Goal: Information Seeking & Learning: Learn about a topic

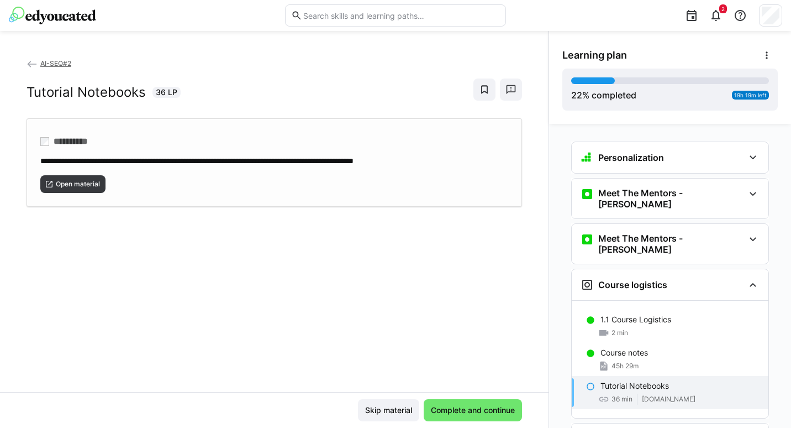
scroll to position [127, 0]
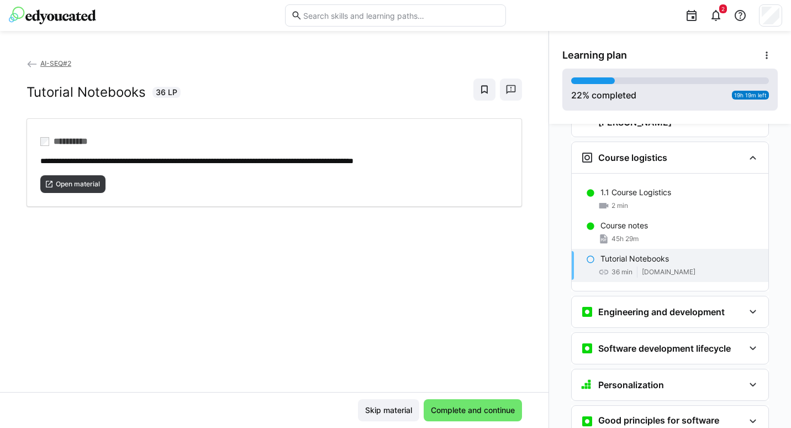
click at [606, 83] on div at bounding box center [593, 80] width 44 height 7
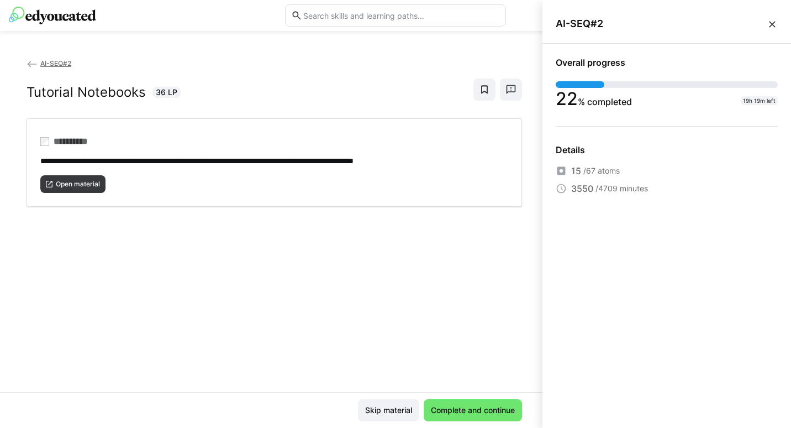
click at [771, 24] on eds-icon at bounding box center [772, 24] width 11 height 11
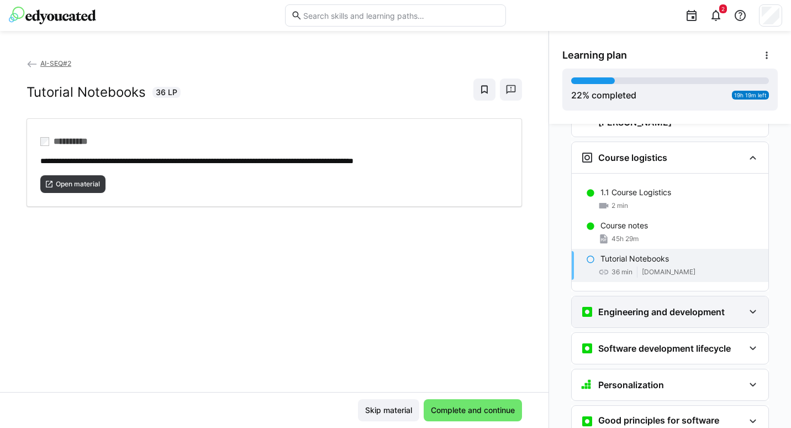
click at [626, 296] on div "Engineering and development" at bounding box center [670, 311] width 197 height 31
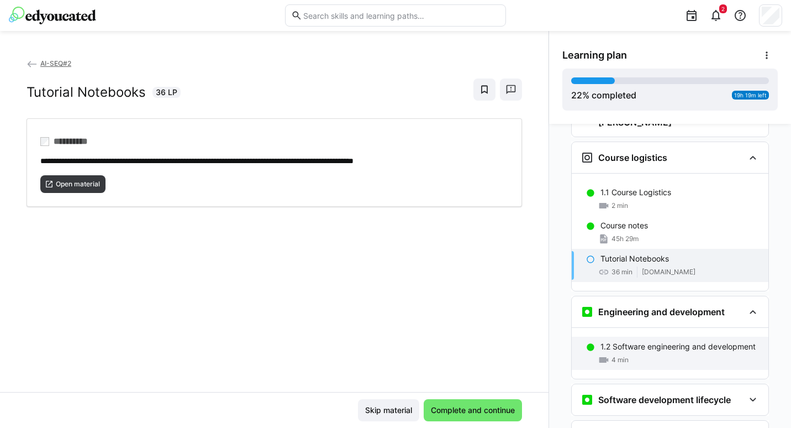
click at [628, 341] on p "1.2 Software engineering and development" at bounding box center [677, 346] width 155 height 11
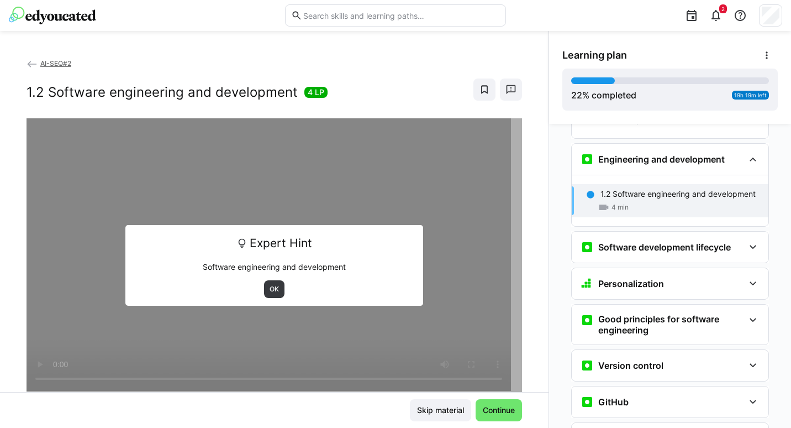
scroll to position [281, 0]
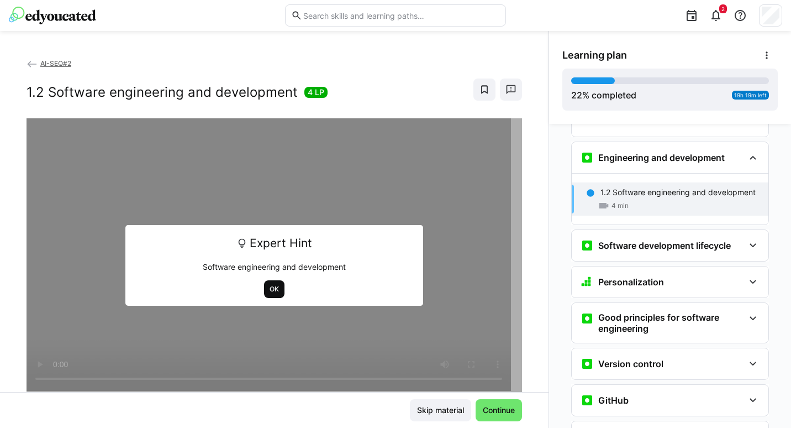
click at [273, 291] on span "OK" at bounding box center [274, 288] width 12 height 9
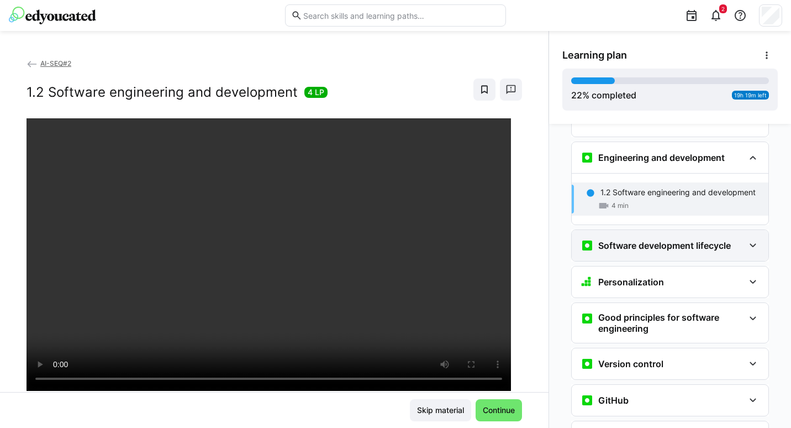
click at [728, 239] on div "Software development lifecycle" at bounding box center [662, 245] width 163 height 13
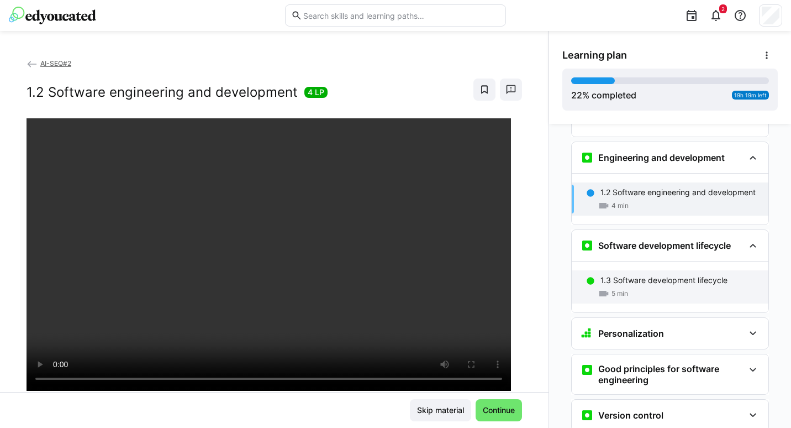
click at [674, 275] on p "1.3 Software development lifecycle" at bounding box center [663, 280] width 127 height 11
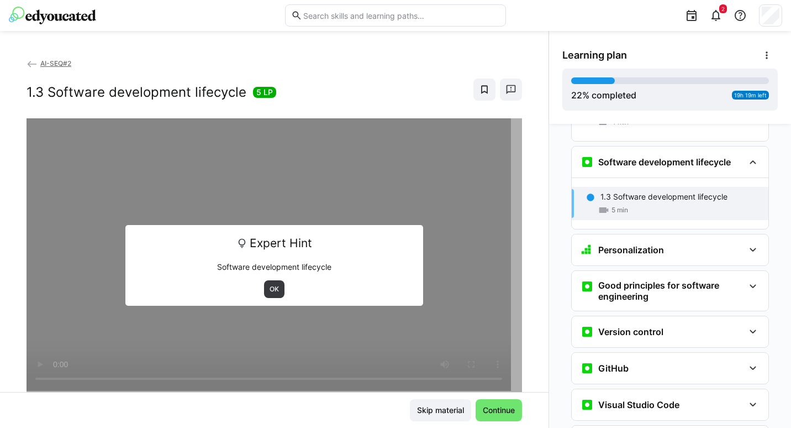
scroll to position [369, 0]
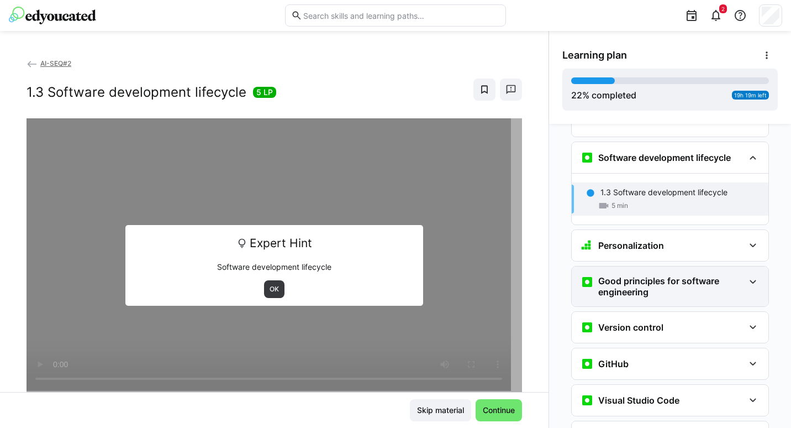
click at [663, 275] on h3 "Good principles for software engineering" at bounding box center [671, 286] width 146 height 22
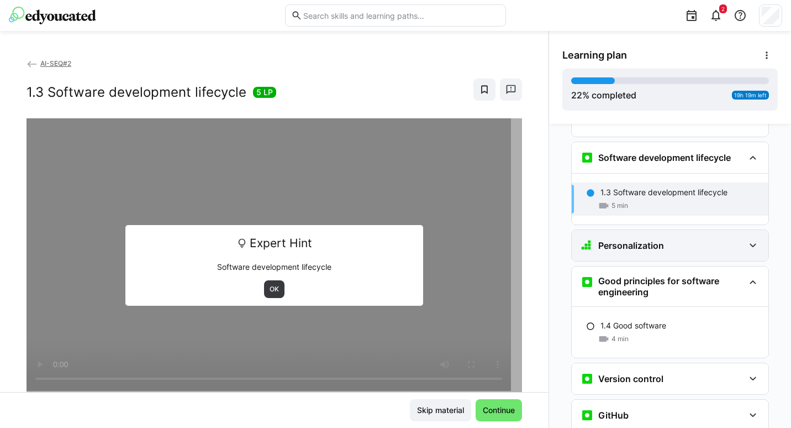
click at [659, 239] on div "Personalization" at bounding box center [662, 245] width 163 height 13
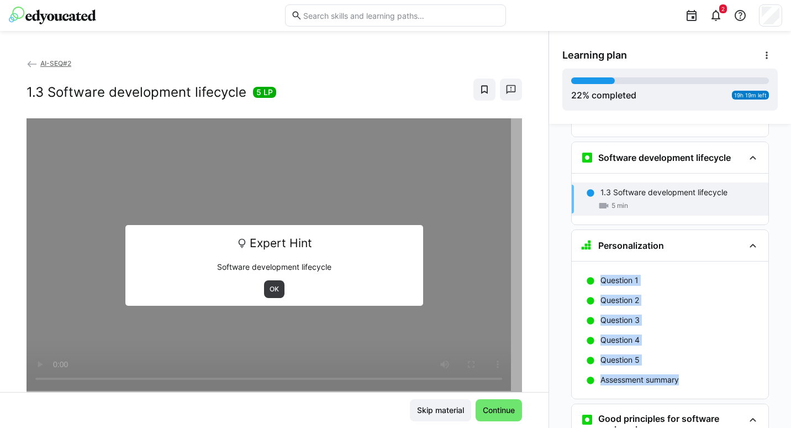
drag, startPoint x: 785, startPoint y: 236, endPoint x: 773, endPoint y: 298, distance: 63.5
click at [773, 298] on div "Personalization Question 1 Question 2 Question 3 Question 4 Question 5 Assessme…" at bounding box center [670, 276] width 242 height 304
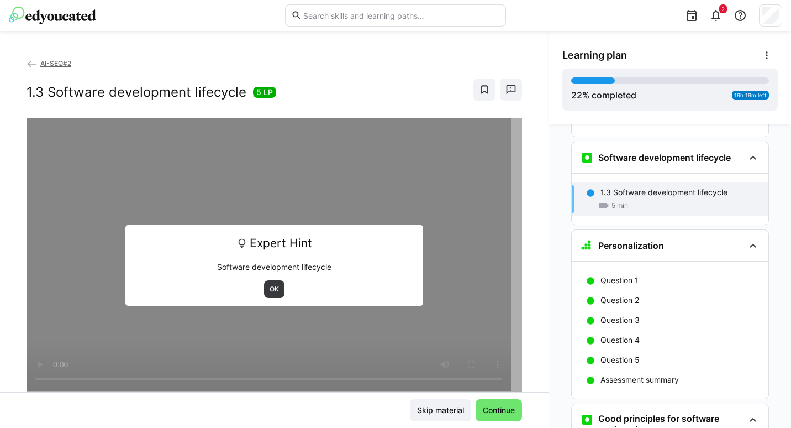
drag, startPoint x: 773, startPoint y: 298, endPoint x: 769, endPoint y: 314, distance: 15.9
click at [769, 314] on app-classroom-navigation "Personalization Question 1 Question 2 Question 3 Question 4 Question 5 Assessme…" at bounding box center [669, 376] width 215 height 1217
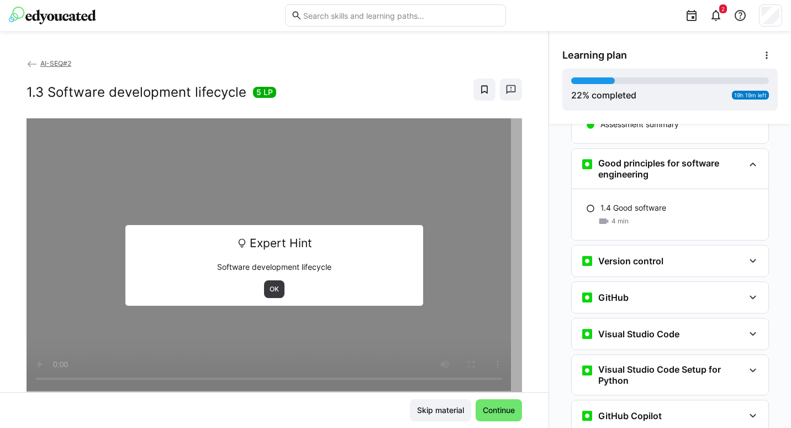
scroll to position [632, 0]
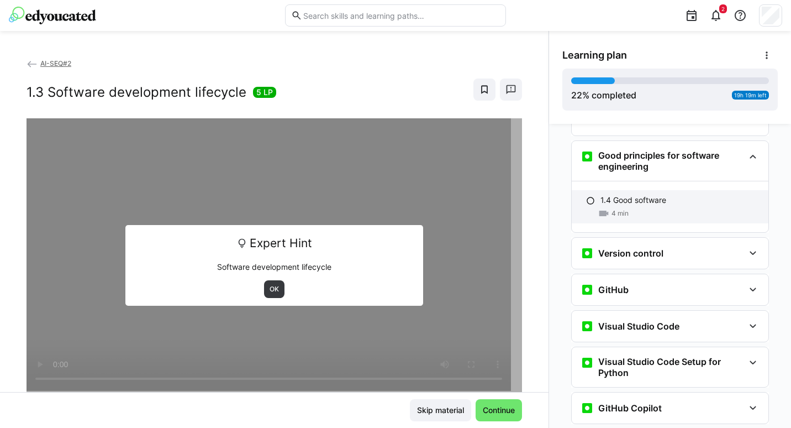
click at [632, 208] on div "4 min" at bounding box center [679, 213] width 159 height 11
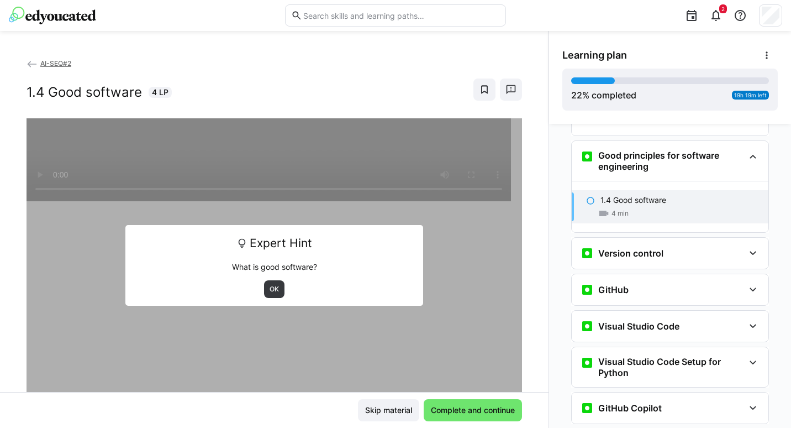
scroll to position [631, 0]
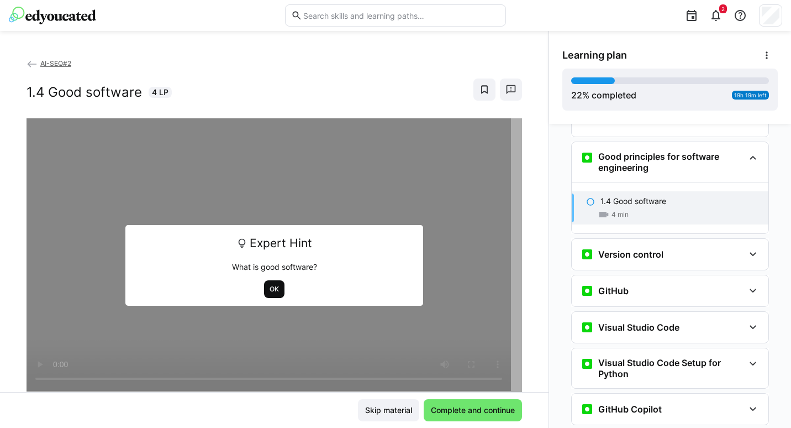
click at [268, 289] on span "OK" at bounding box center [274, 288] width 12 height 9
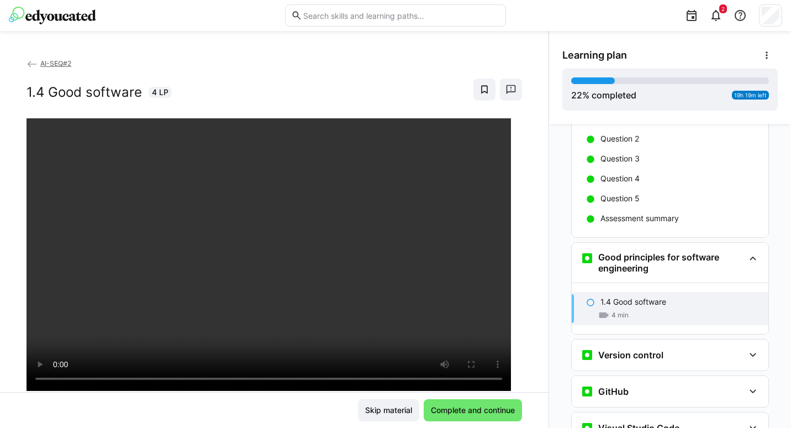
scroll to position [524, 0]
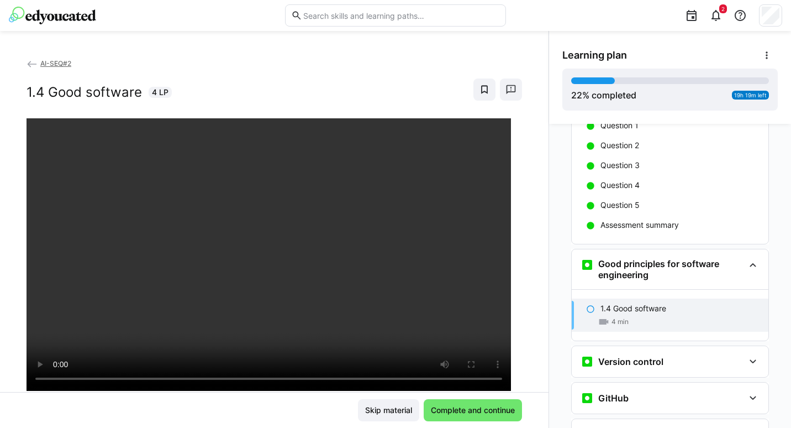
click at [301, 411] on div "Skip material Complete and continue" at bounding box center [274, 410] width 495 height 22
click at [746, 355] on eds-icon at bounding box center [752, 361] width 13 height 13
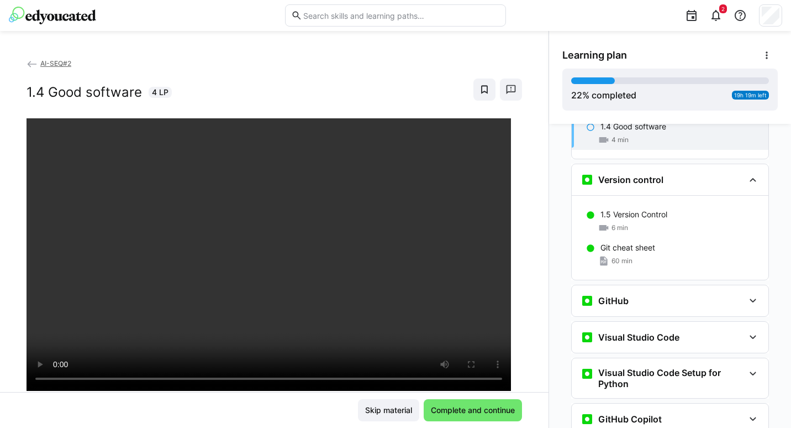
scroll to position [706, 0]
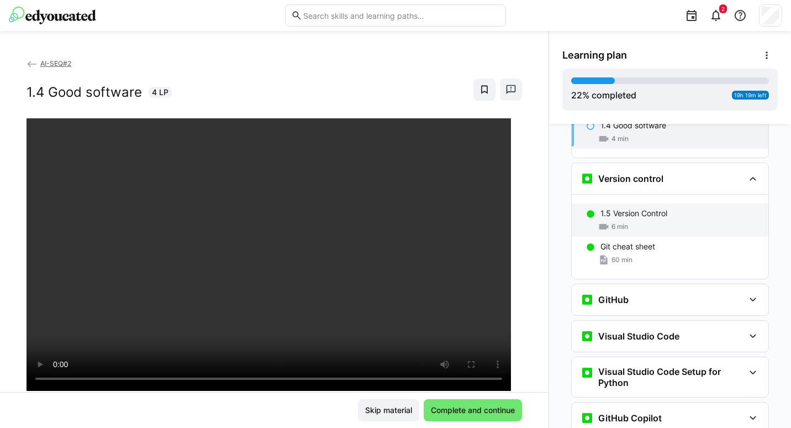
click at [614, 222] on span "6 min" at bounding box center [619, 226] width 17 height 9
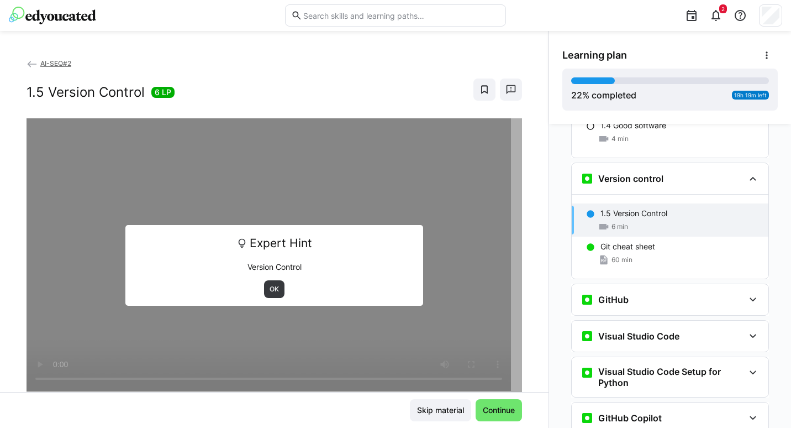
scroll to position [727, 0]
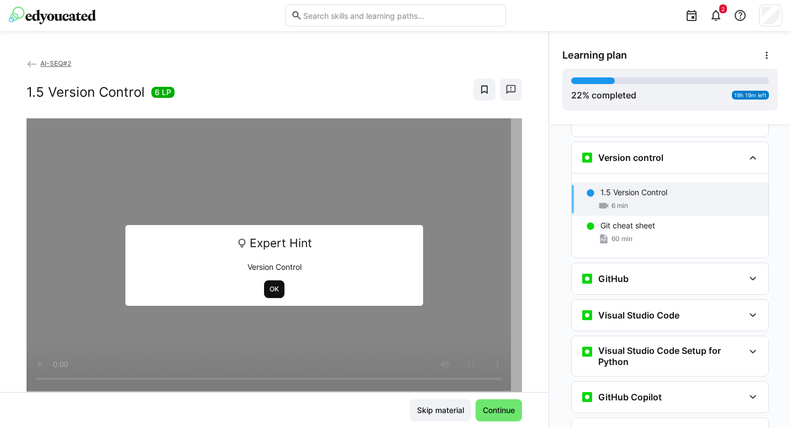
click at [275, 290] on span "OK" at bounding box center [274, 289] width 20 height 18
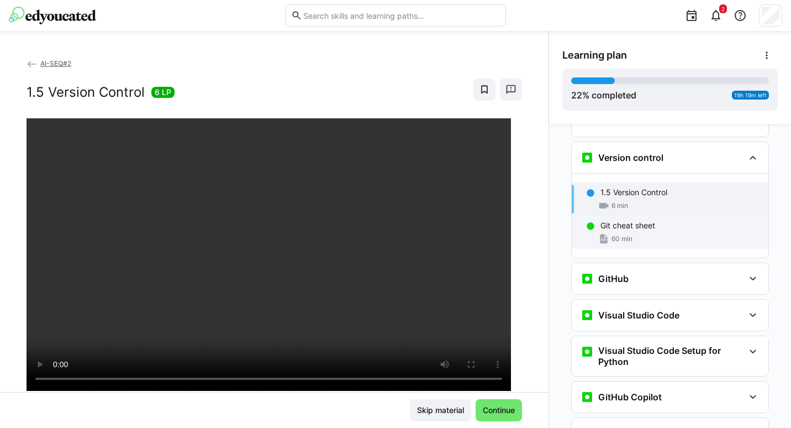
click at [609, 215] on div "Git cheat sheet 60 min" at bounding box center [670, 231] width 197 height 33
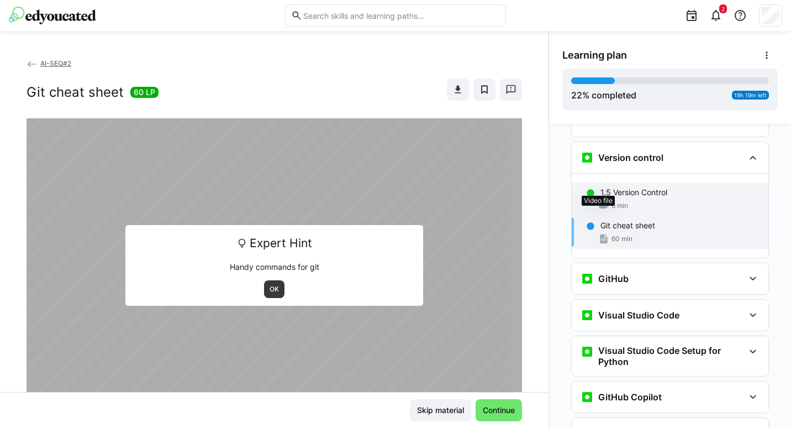
click at [603, 200] on eds-icon at bounding box center [603, 205] width 11 height 11
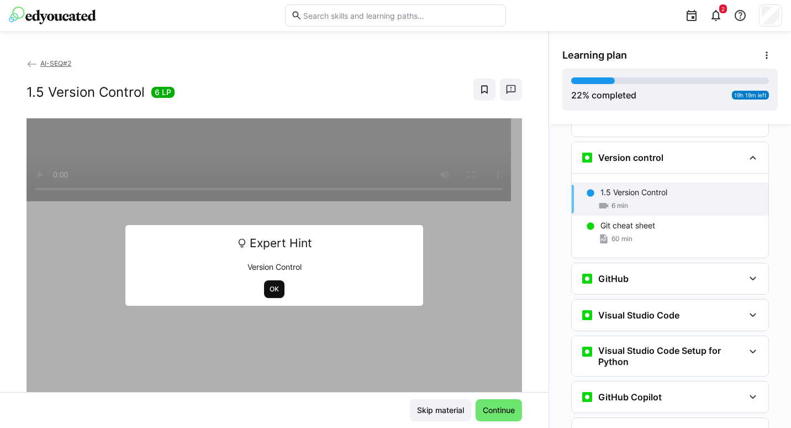
click at [268, 286] on span "OK" at bounding box center [274, 288] width 12 height 9
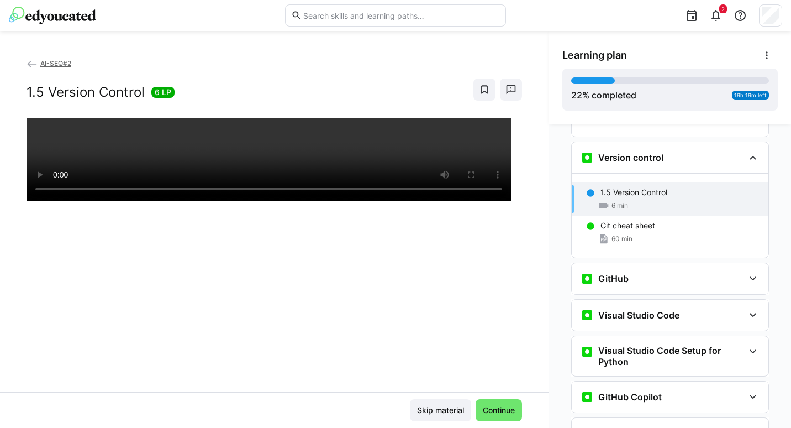
click at [605, 187] on p "1.5 Version Control" at bounding box center [633, 192] width 67 height 11
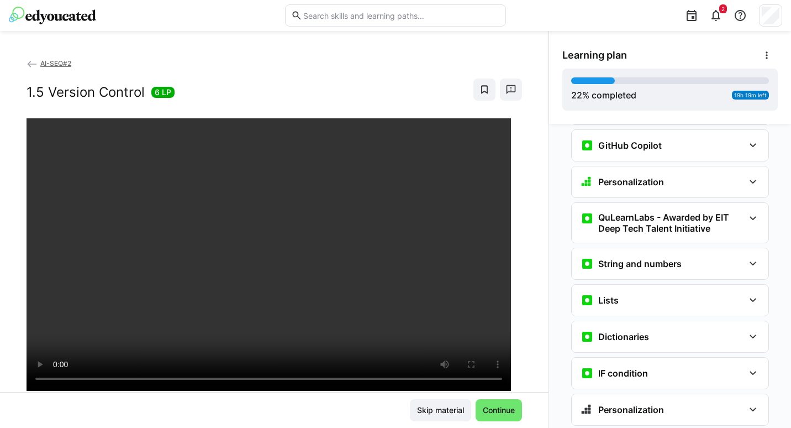
scroll to position [993, 0]
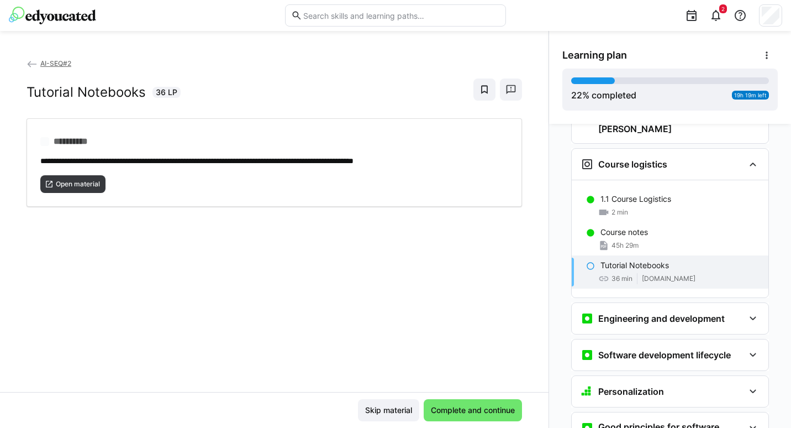
scroll to position [127, 0]
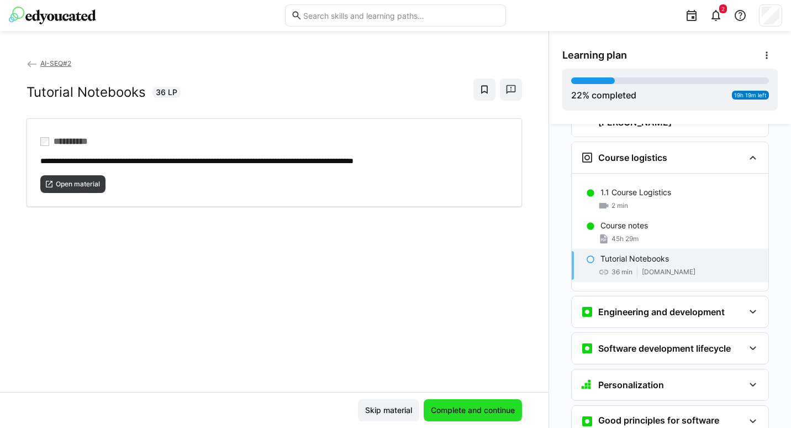
click at [473, 402] on span "Complete and continue" at bounding box center [473, 410] width 98 height 22
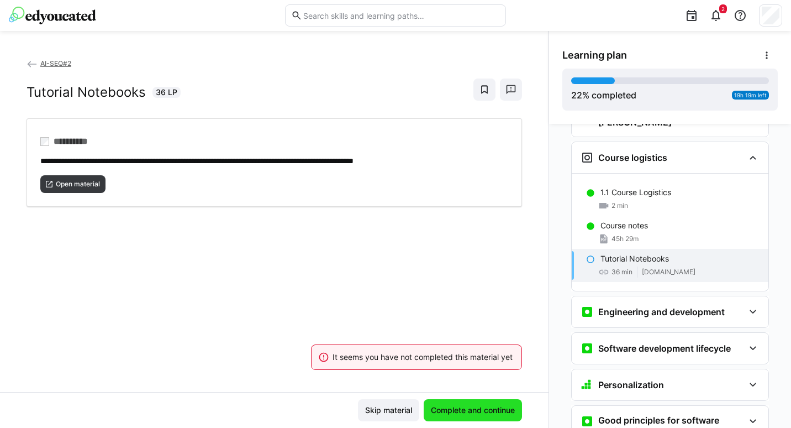
click at [452, 412] on span "Complete and continue" at bounding box center [472, 409] width 87 height 11
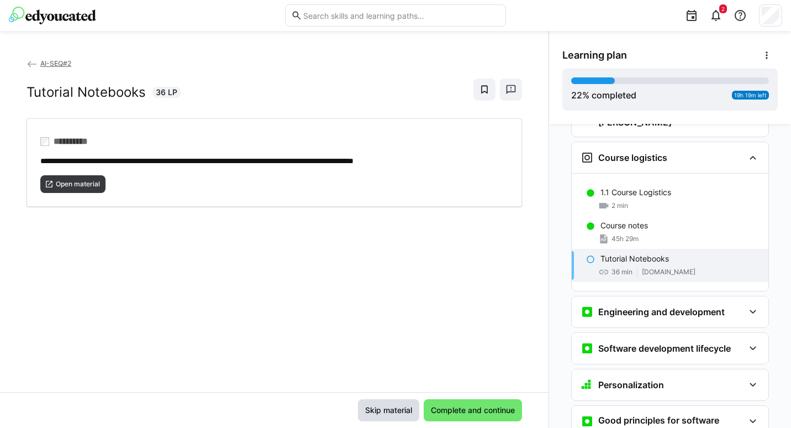
click at [389, 405] on span "Skip material" at bounding box center [388, 409] width 50 height 11
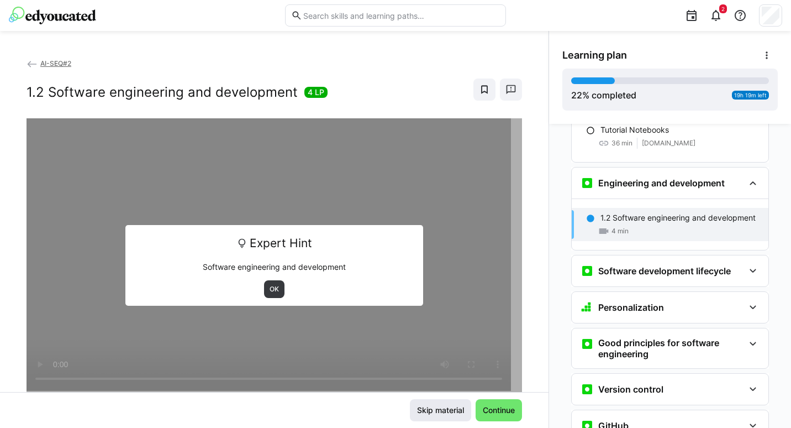
scroll to position [281, 0]
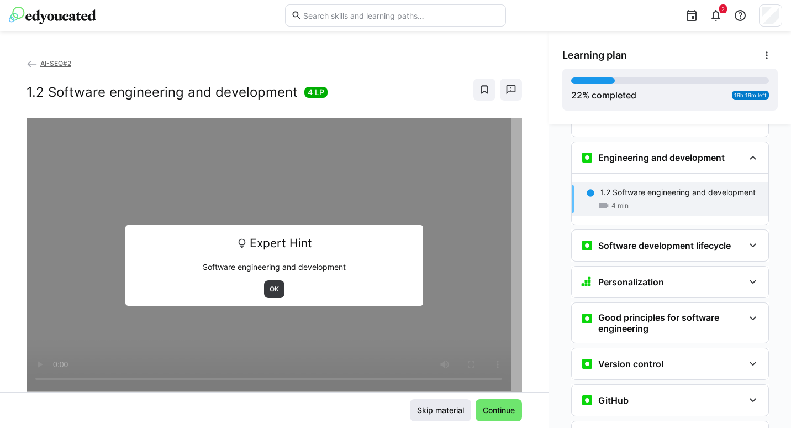
drag, startPoint x: 447, startPoint y: 404, endPoint x: 428, endPoint y: 411, distance: 21.1
click at [428, 411] on span "Skip material" at bounding box center [440, 409] width 50 height 11
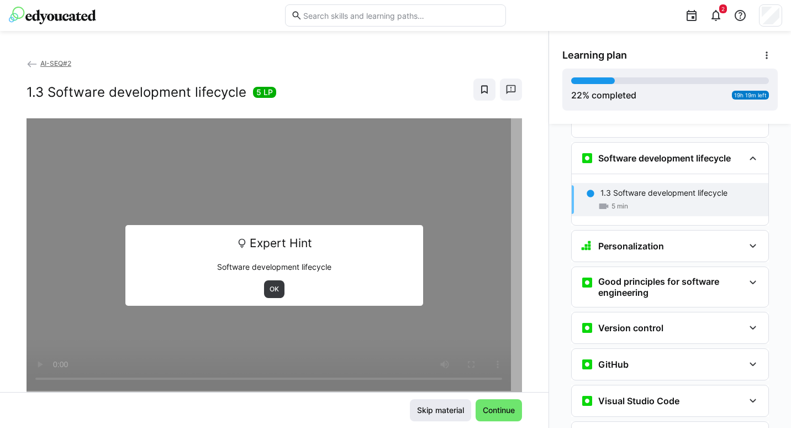
scroll to position [369, 0]
drag, startPoint x: 428, startPoint y: 411, endPoint x: 440, endPoint y: 351, distance: 62.0
click at [440, 351] on app-classroom-main-layout "AI-SEQ#2 1.3 Software development lifecycle 5 LP Expert Hint Software developme…" at bounding box center [274, 242] width 548 height 370
click at [270, 289] on span "OK" at bounding box center [274, 288] width 12 height 9
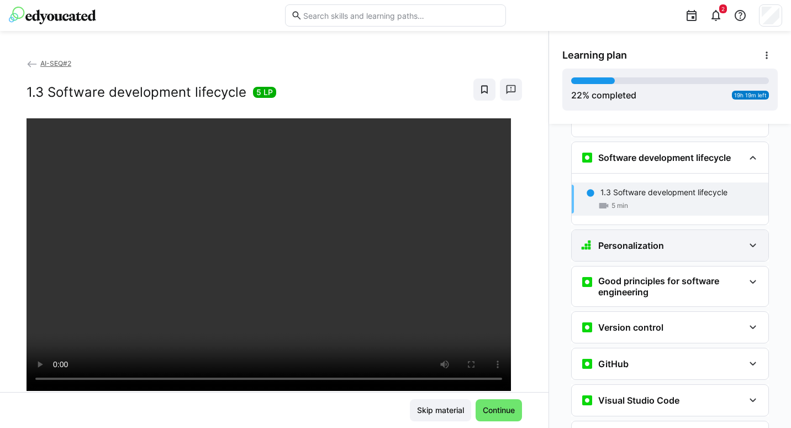
click at [750, 239] on eds-icon at bounding box center [752, 245] width 13 height 13
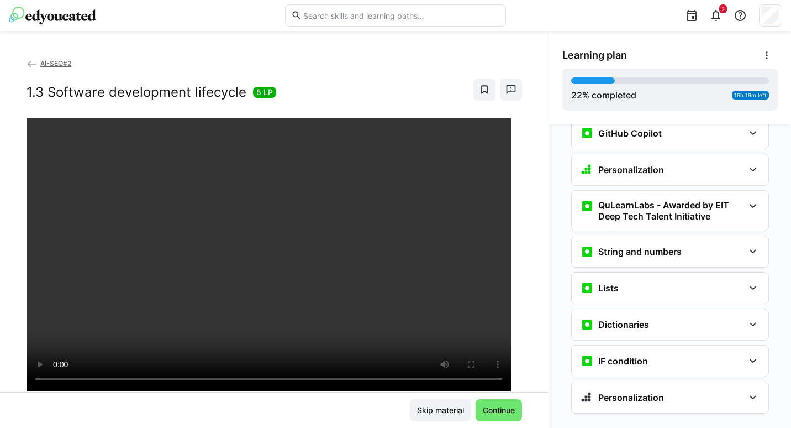
scroll to position [857, 0]
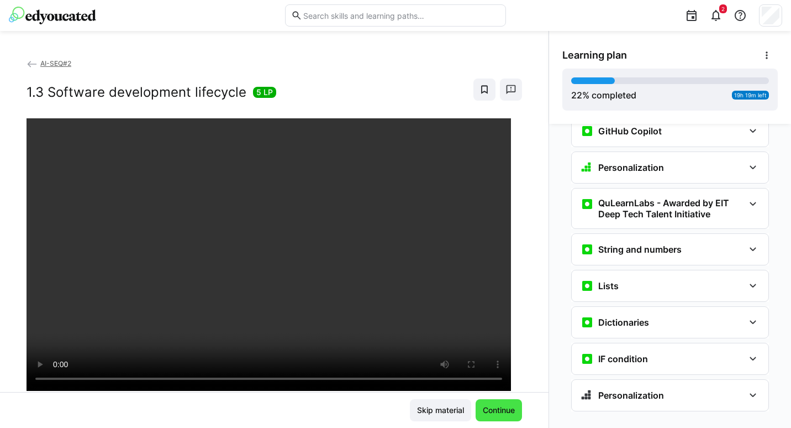
click at [486, 410] on span "Continue" at bounding box center [498, 409] width 35 height 11
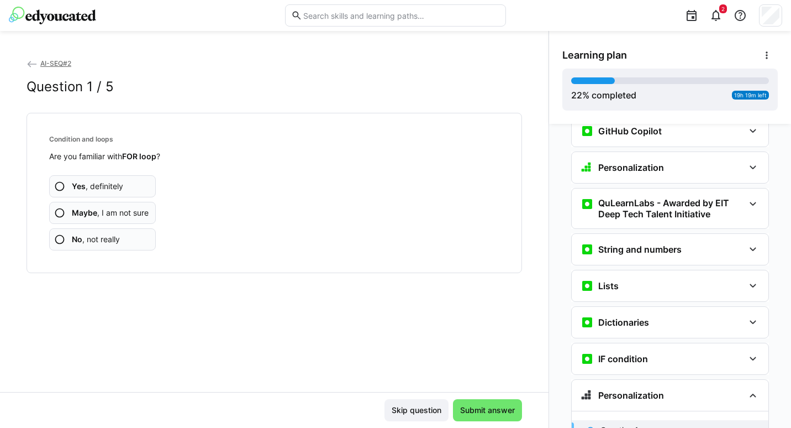
click at [62, 188] on eds-icon at bounding box center [59, 186] width 11 height 11
click at [59, 190] on eds-icon at bounding box center [59, 186] width 11 height 11
click at [58, 186] on eds-icon at bounding box center [59, 186] width 11 height 11
click at [59, 213] on eds-icon at bounding box center [59, 212] width 11 height 11
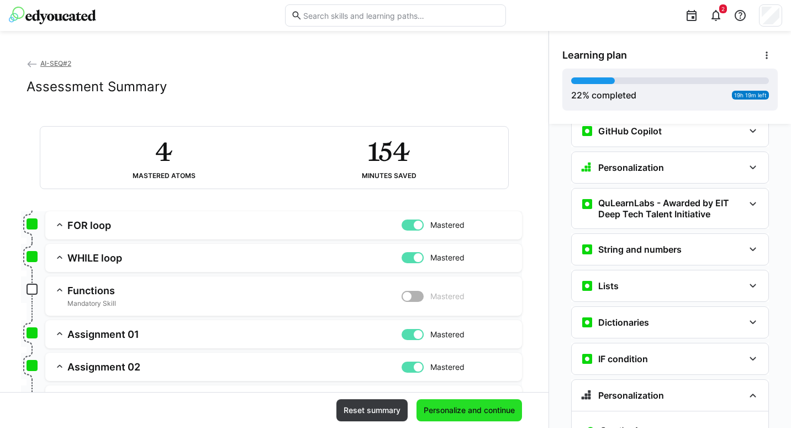
click at [452, 408] on span "Personalize and continue" at bounding box center [469, 409] width 94 height 11
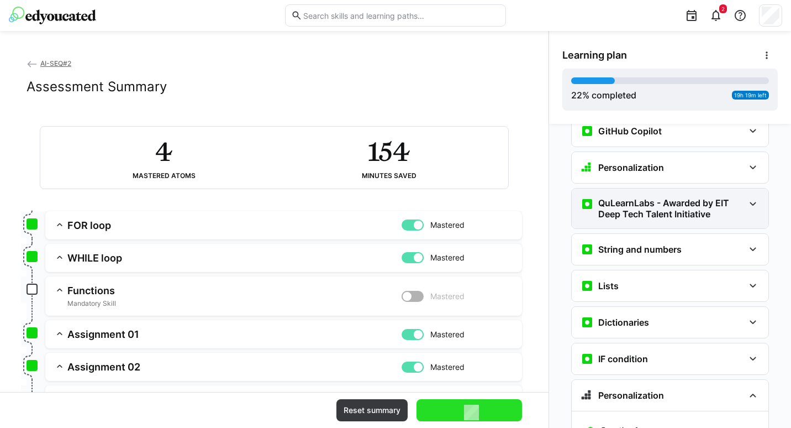
click at [615, 208] on div "QuLearnLabs - Awarded by EIT Deep Tech Talent Initiative" at bounding box center [670, 208] width 197 height 40
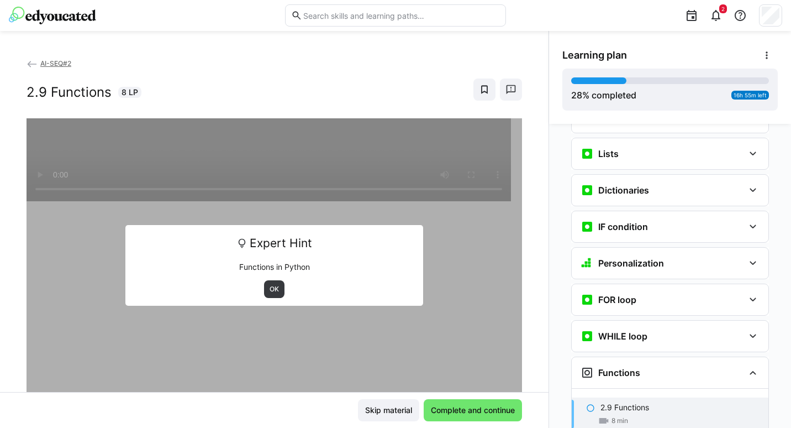
scroll to position [1050, 0]
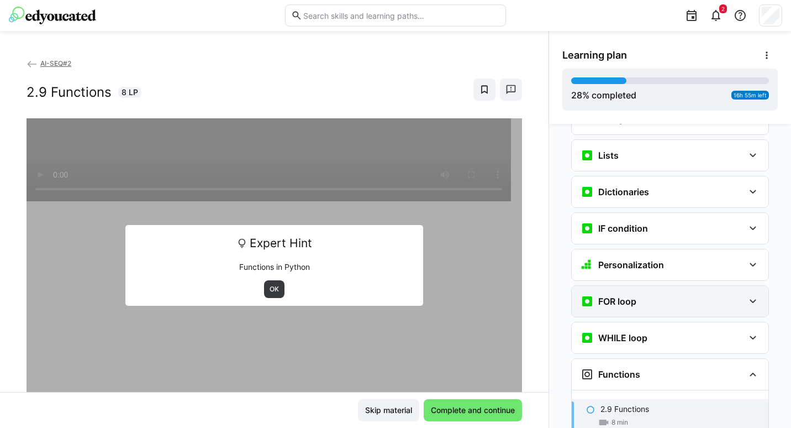
click at [735, 294] on div "FOR loop" at bounding box center [662, 300] width 163 height 13
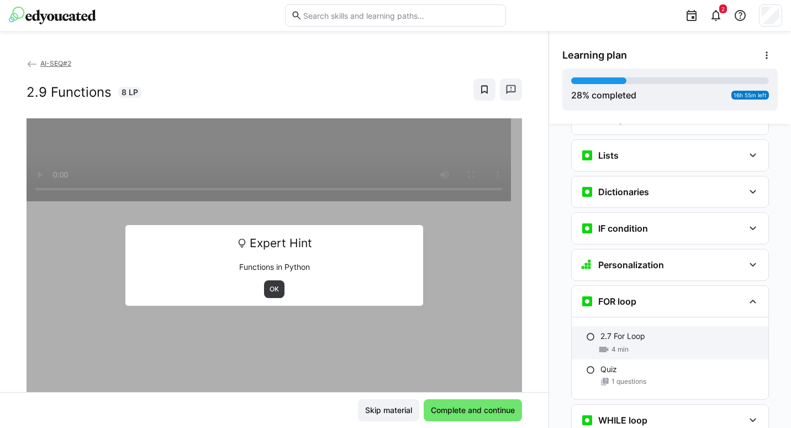
click at [579, 326] on div "2.7 For Loop 4 min" at bounding box center [670, 342] width 197 height 33
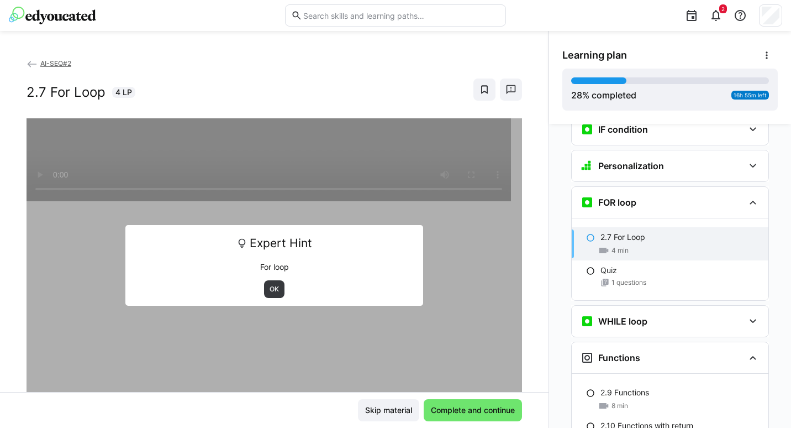
scroll to position [1194, 0]
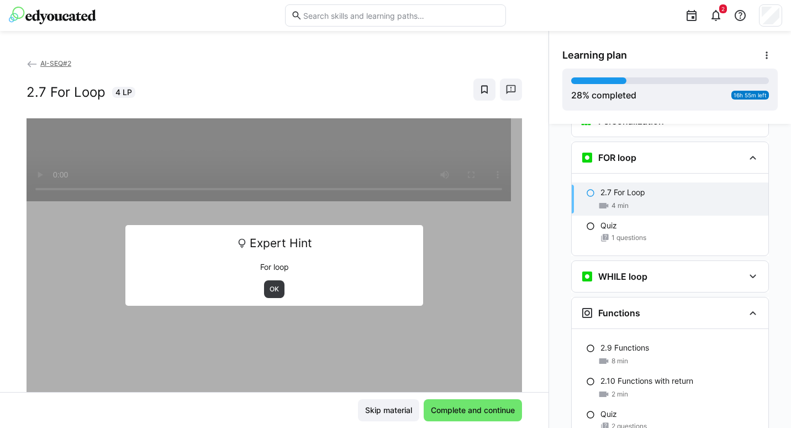
click at [611, 201] on span "4 min" at bounding box center [619, 205] width 17 height 9
click at [270, 290] on span "OK" at bounding box center [274, 288] width 12 height 9
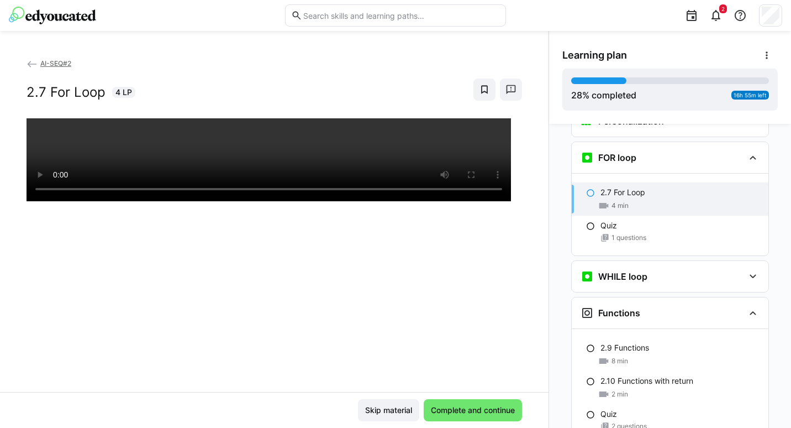
click at [615, 182] on div "2.7 For Loop 4 min" at bounding box center [670, 198] width 197 height 33
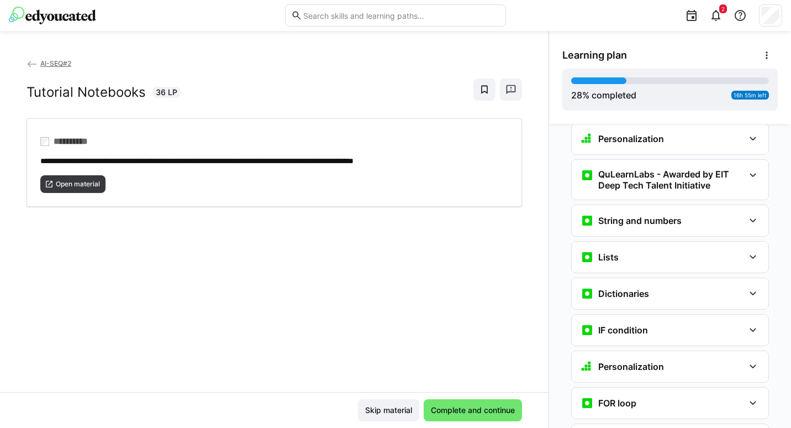
scroll to position [651, 0]
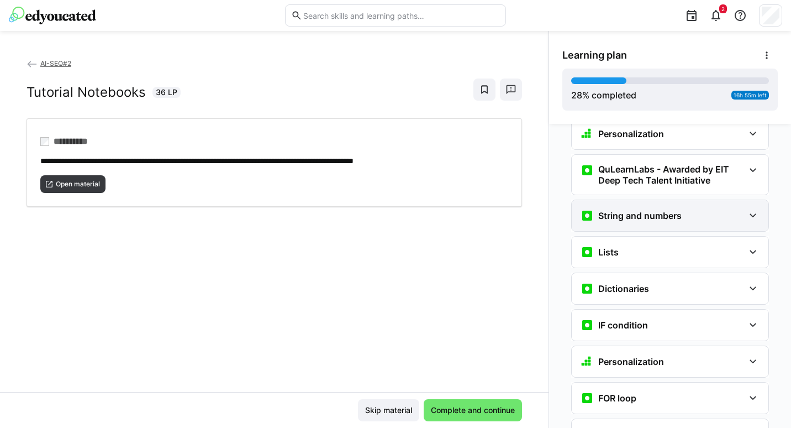
click at [736, 200] on div "String and numbers" at bounding box center [670, 215] width 197 height 31
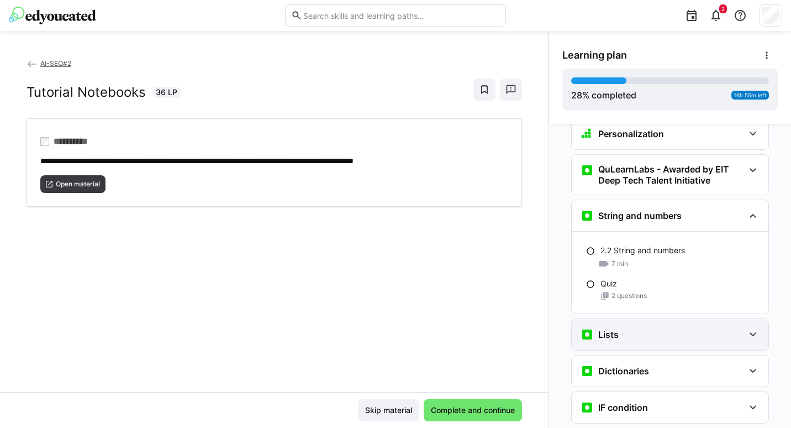
click at [664, 328] on div "Lists" at bounding box center [662, 334] width 163 height 13
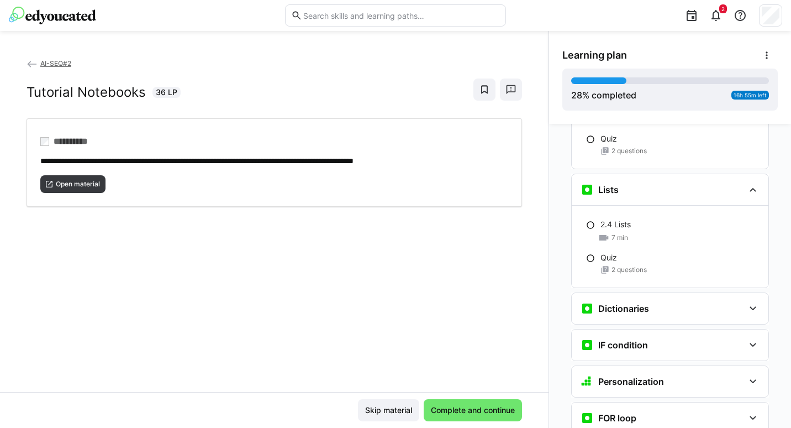
scroll to position [798, 0]
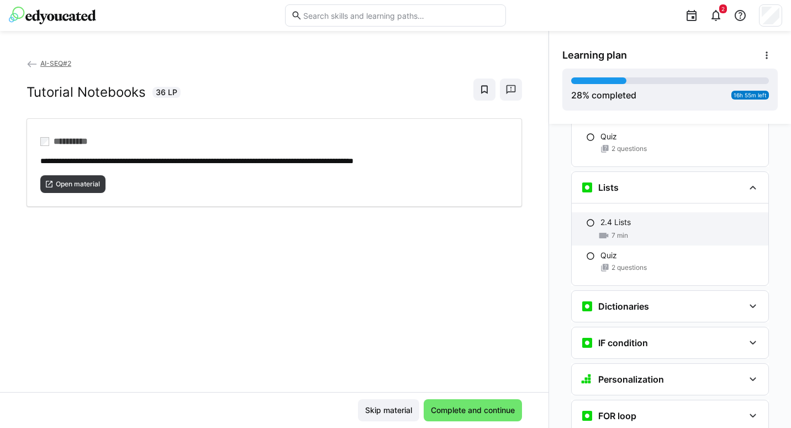
click at [618, 217] on p "2.4 Lists" at bounding box center [615, 222] width 30 height 11
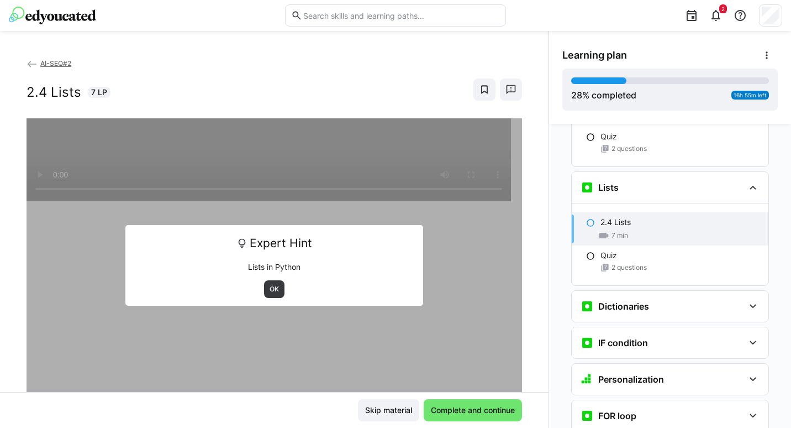
scroll to position [827, 0]
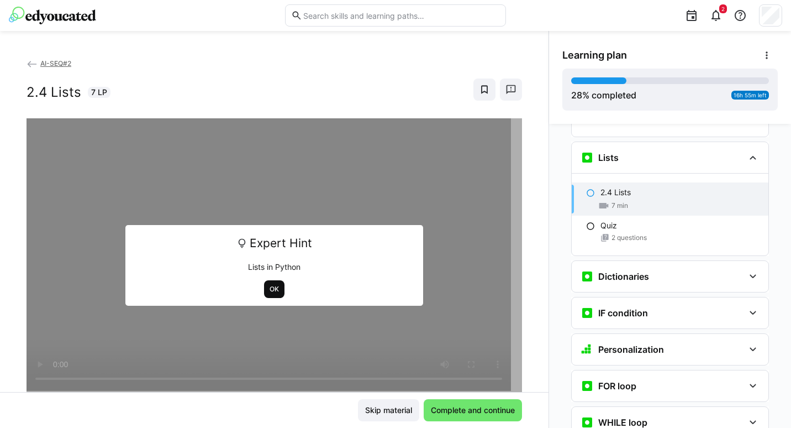
click at [268, 293] on span "OK" at bounding box center [274, 288] width 12 height 9
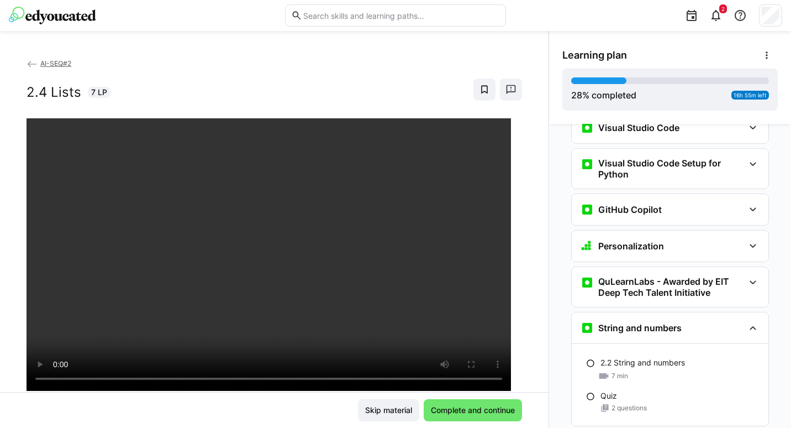
scroll to position [540, 0]
click at [751, 238] on eds-icon at bounding box center [752, 244] width 13 height 13
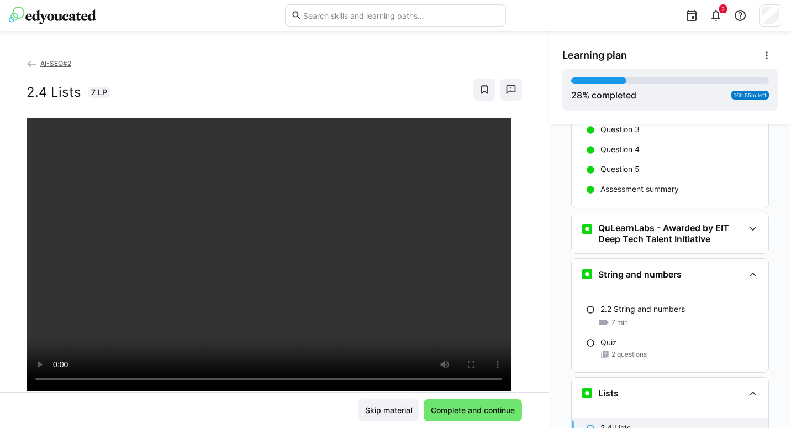
scroll to position [736, 0]
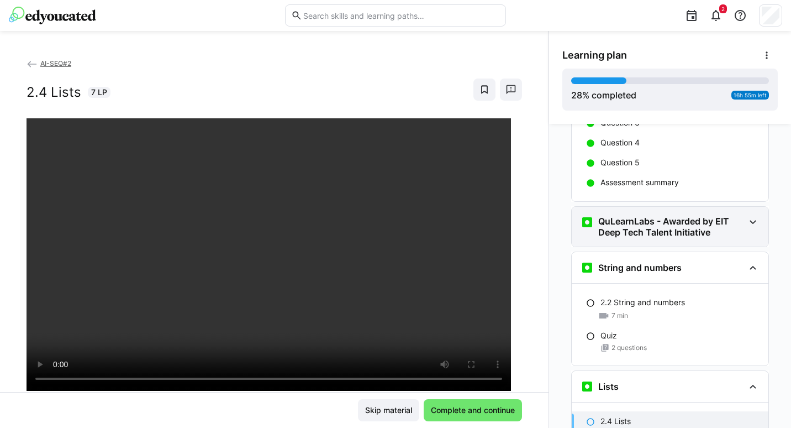
click at [748, 218] on div "QuLearnLabs - Awarded by EIT Deep Tech Talent Initiative" at bounding box center [670, 227] width 197 height 40
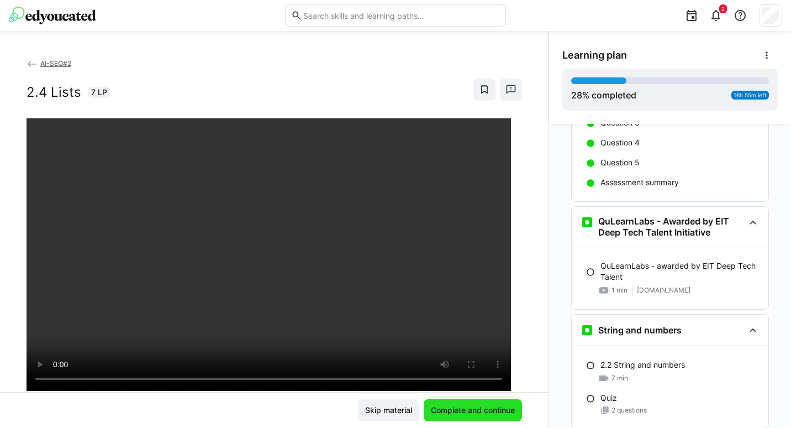
click at [476, 403] on span "Complete and continue" at bounding box center [473, 410] width 98 height 22
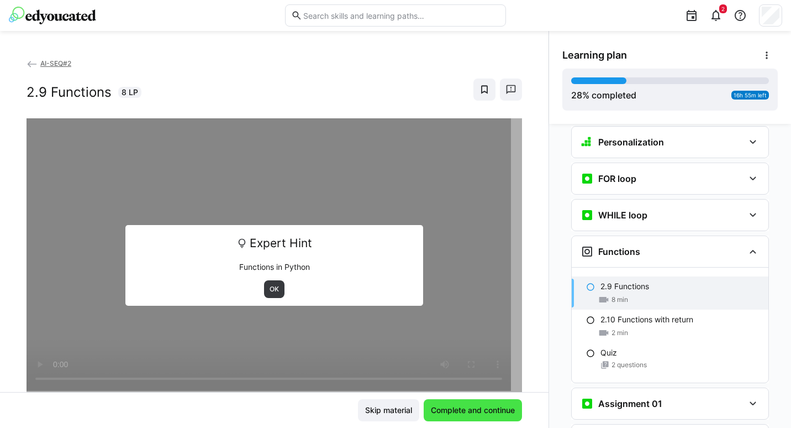
scroll to position [1237, 0]
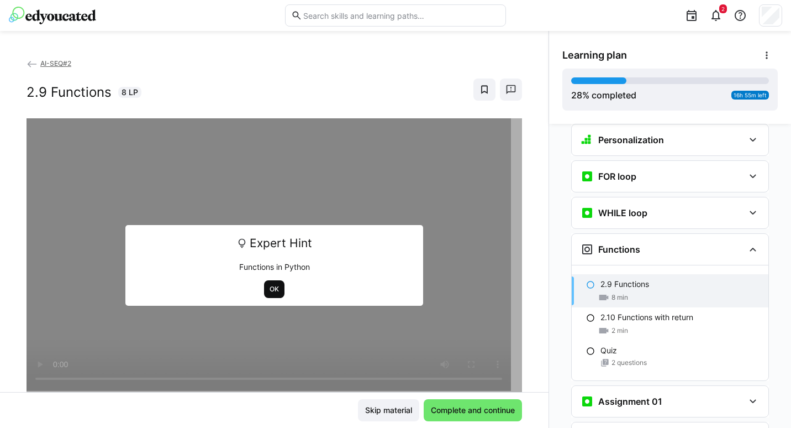
click at [270, 292] on span "OK" at bounding box center [274, 288] width 12 height 9
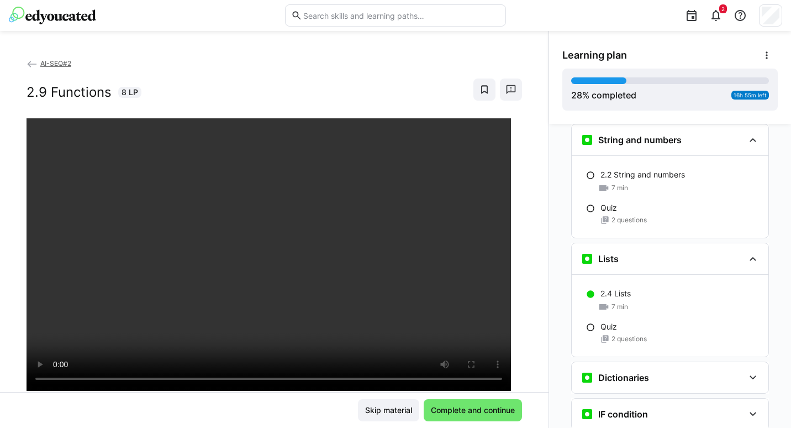
scroll to position [922, 0]
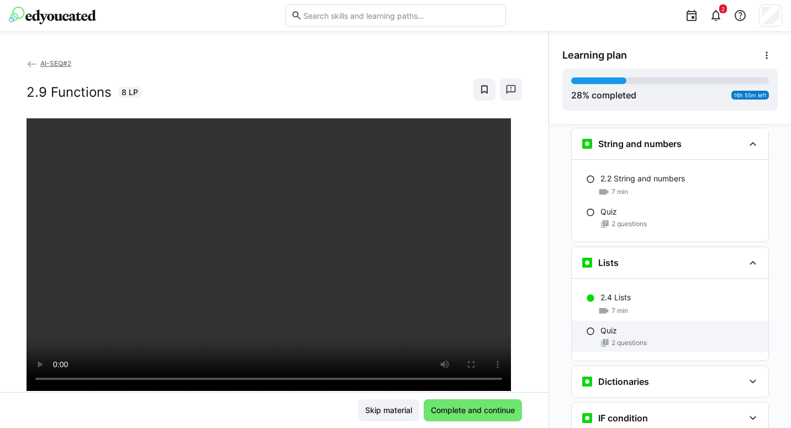
click at [602, 325] on p "Quiz" at bounding box center [608, 330] width 17 height 11
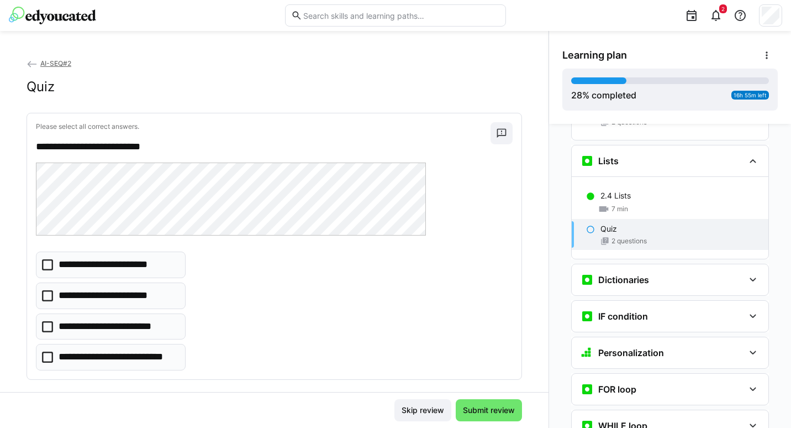
scroll to position [1027, 0]
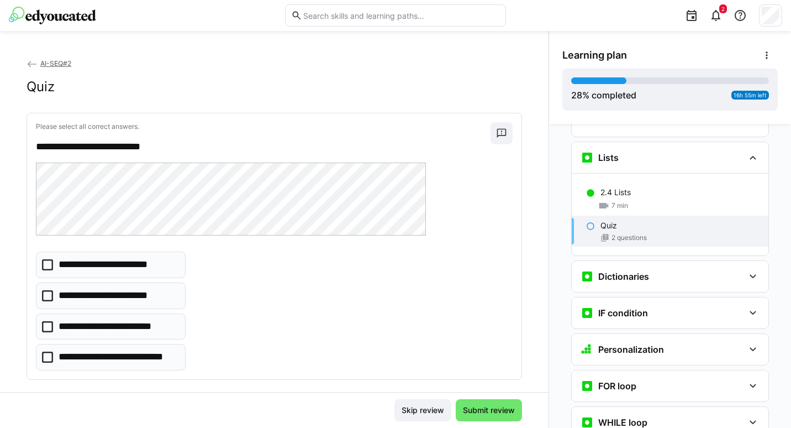
click at [48, 358] on icon at bounding box center [47, 356] width 11 height 11
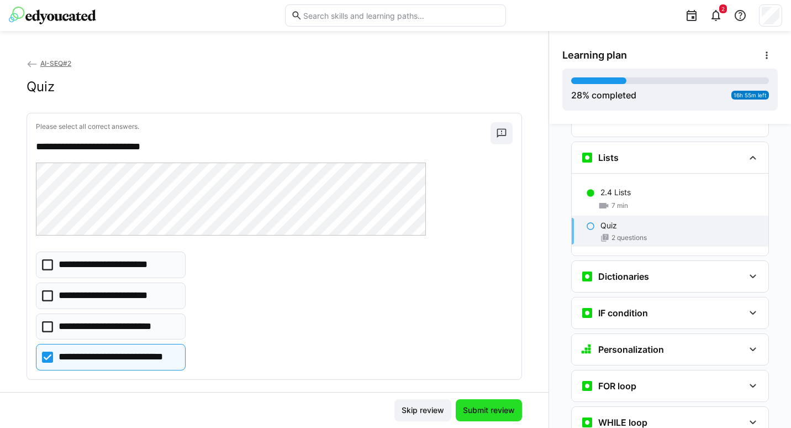
click at [474, 408] on span "Submit review" at bounding box center [488, 409] width 55 height 11
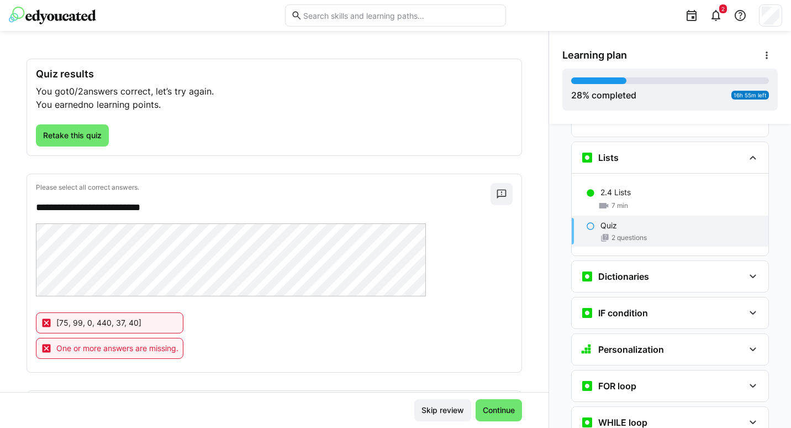
scroll to position [54, 0]
click at [496, 192] on eds-icon at bounding box center [501, 194] width 11 height 11
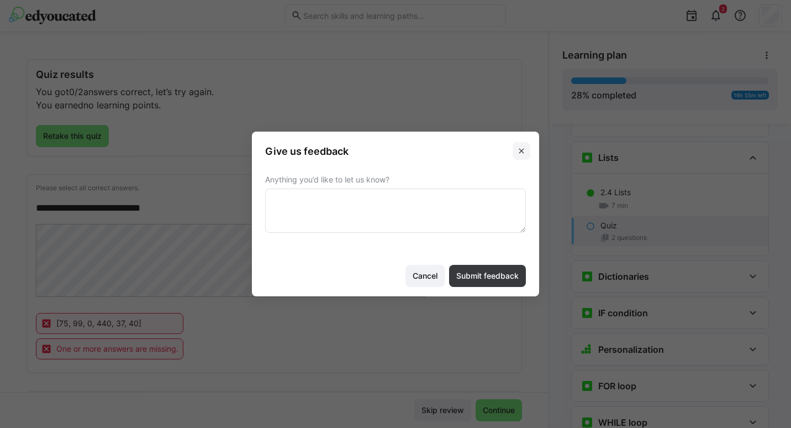
click at [519, 155] on eds-icon at bounding box center [521, 150] width 9 height 9
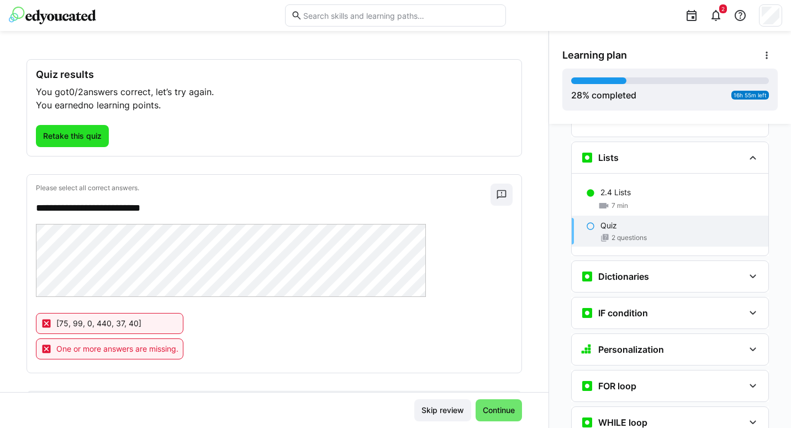
click at [85, 138] on span "Retake this quiz" at bounding box center [72, 135] width 62 height 11
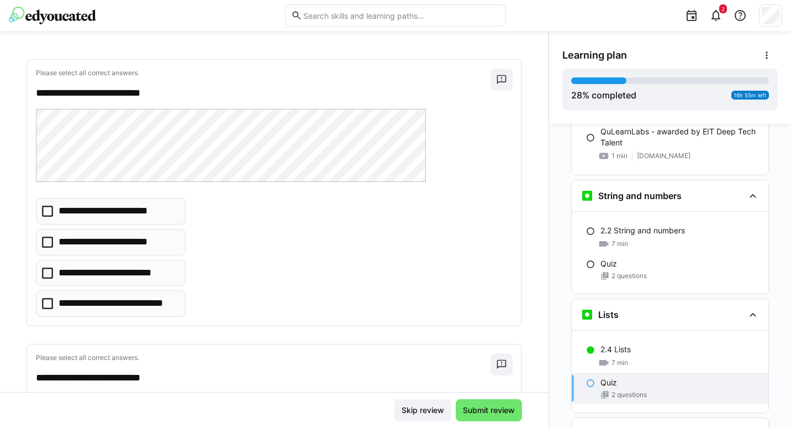
scroll to position [863, 0]
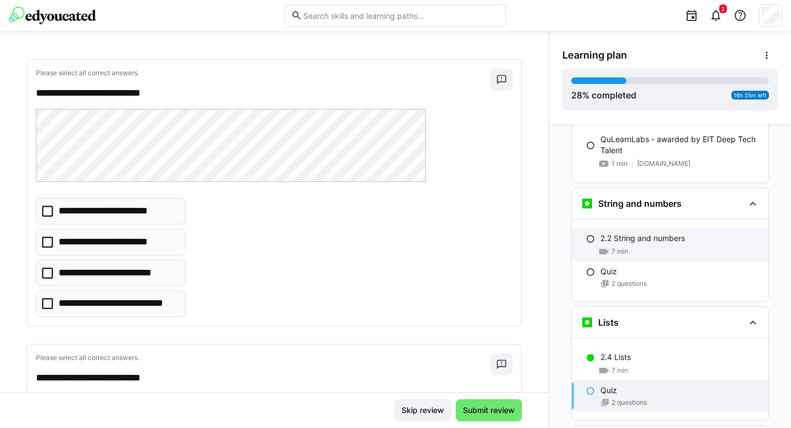
click at [617, 233] on p "2.2 String and numbers" at bounding box center [642, 238] width 85 height 11
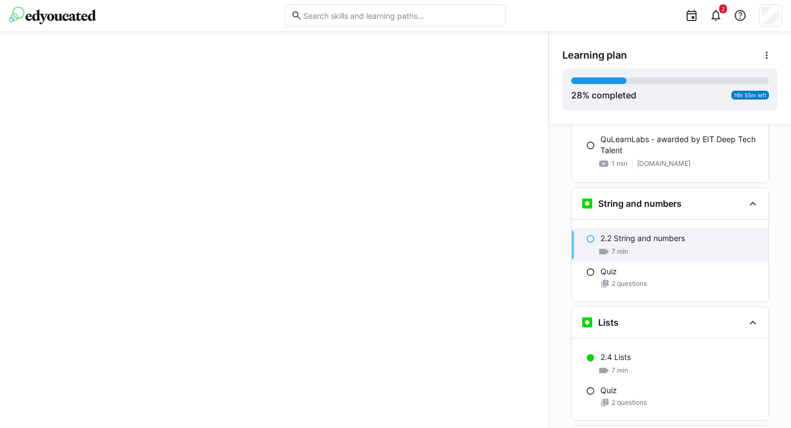
scroll to position [909, 0]
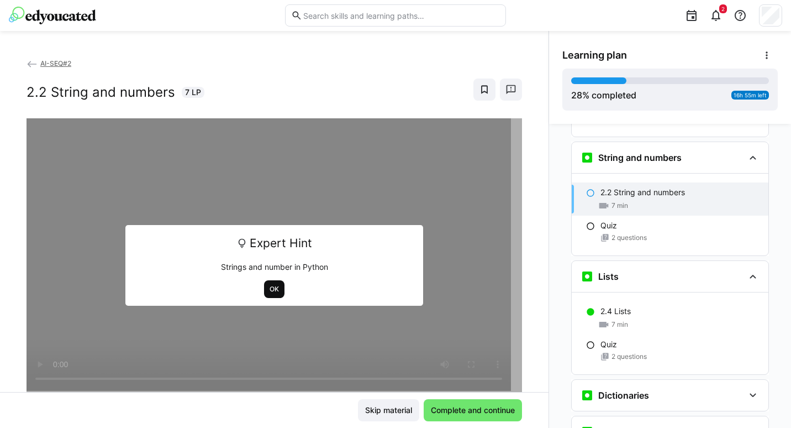
click at [271, 289] on span "OK" at bounding box center [274, 288] width 12 height 9
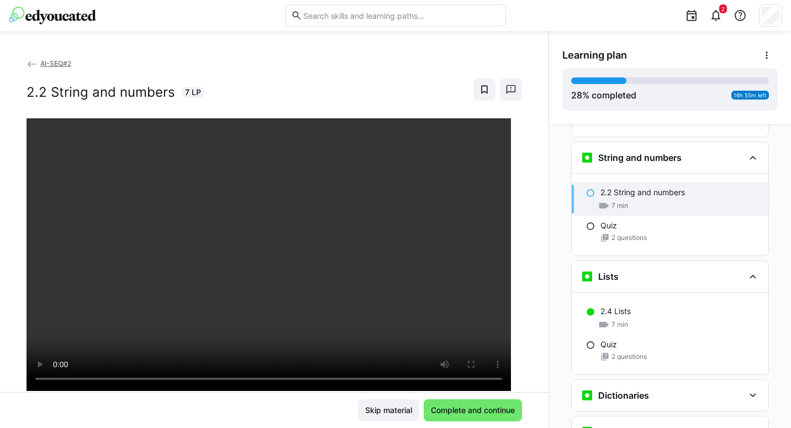
click at [781, 334] on div "Personalization Question 1 Question 2 Question 3 Question 4 Question 5 Assessme…" at bounding box center [670, 276] width 242 height 304
click at [605, 233] on div "2 questions" at bounding box center [679, 237] width 159 height 9
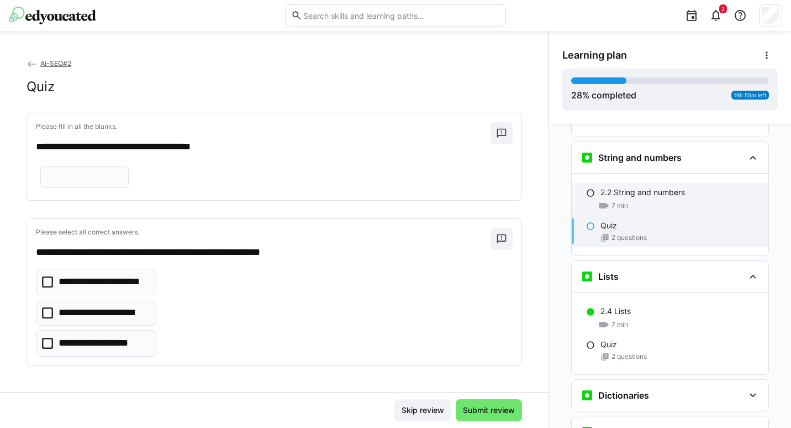
click at [611, 201] on span "7 min" at bounding box center [619, 205] width 17 height 9
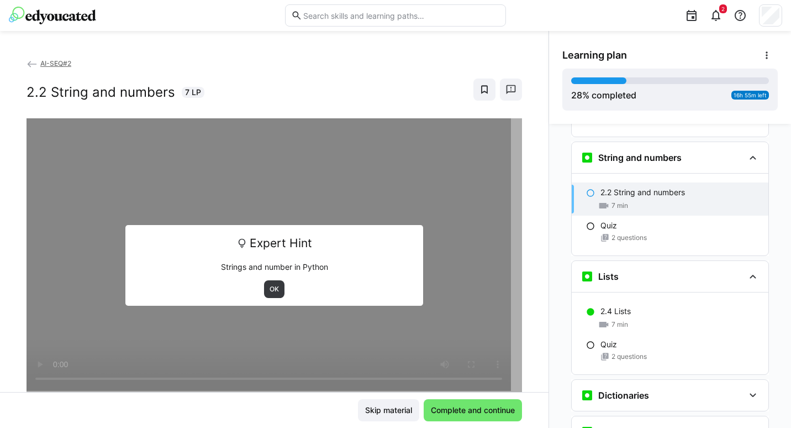
click at [281, 283] on div "OK" at bounding box center [274, 289] width 282 height 18
click at [268, 290] on span "OK" at bounding box center [274, 288] width 12 height 9
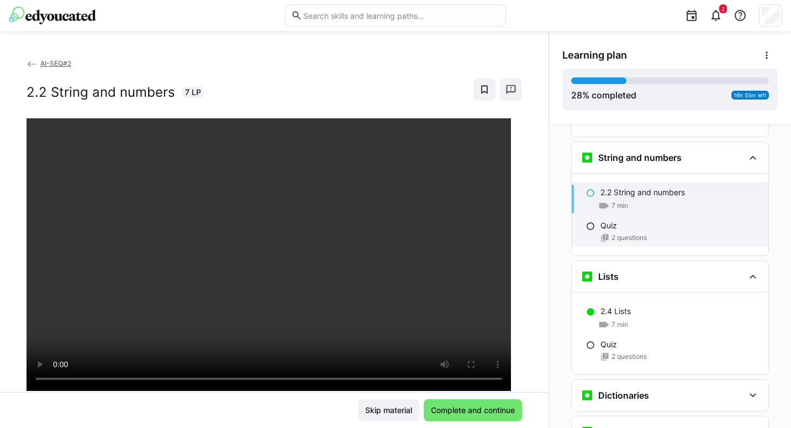
click at [624, 233] on span "2 questions" at bounding box center [628, 237] width 35 height 9
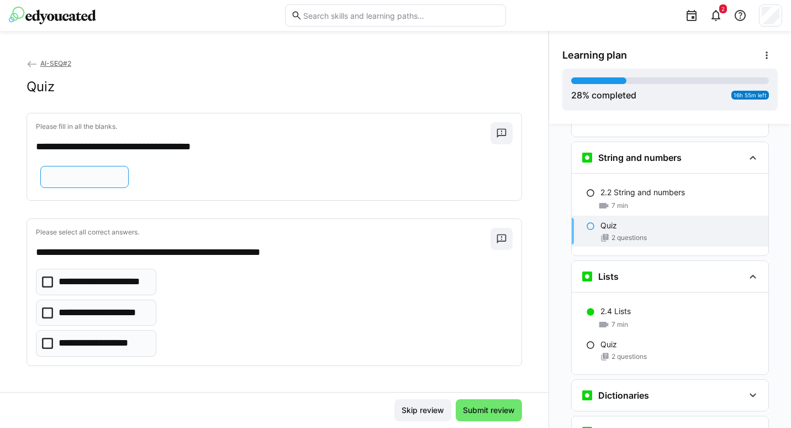
click at [89, 182] on input "text" at bounding box center [84, 177] width 76 height 10
type input "*****"
click at [50, 310] on icon at bounding box center [47, 312] width 11 height 11
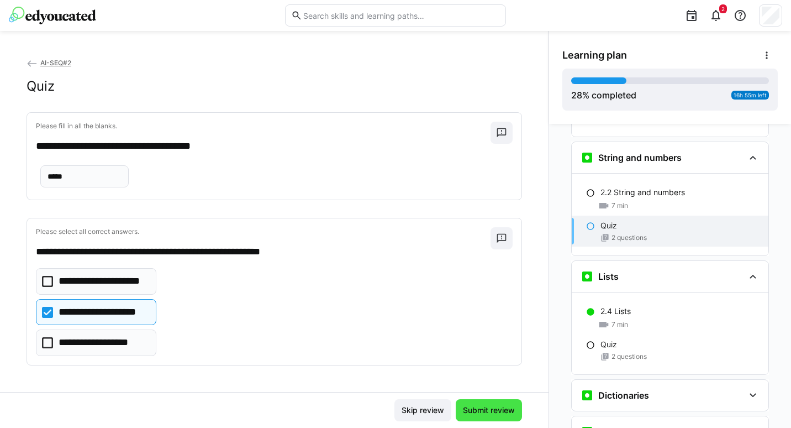
click at [478, 415] on span "Submit review" at bounding box center [488, 409] width 55 height 11
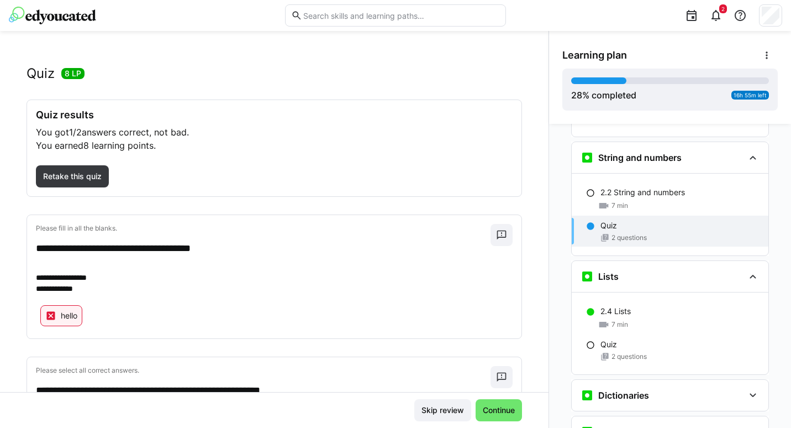
scroll to position [10, 0]
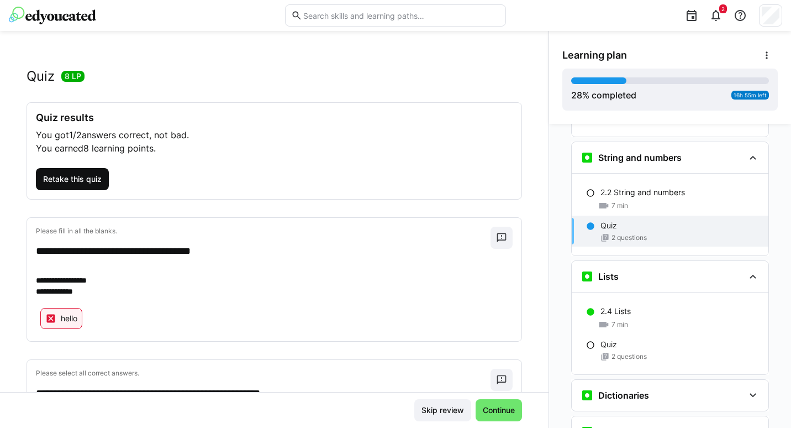
click at [84, 178] on span "Retake this quiz" at bounding box center [72, 178] width 62 height 11
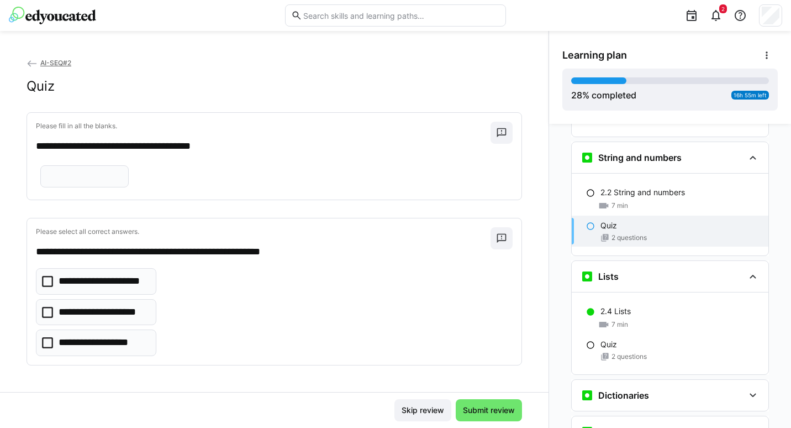
click at [42, 318] on icon at bounding box center [47, 312] width 11 height 11
click at [72, 181] on input "text" at bounding box center [84, 176] width 76 height 10
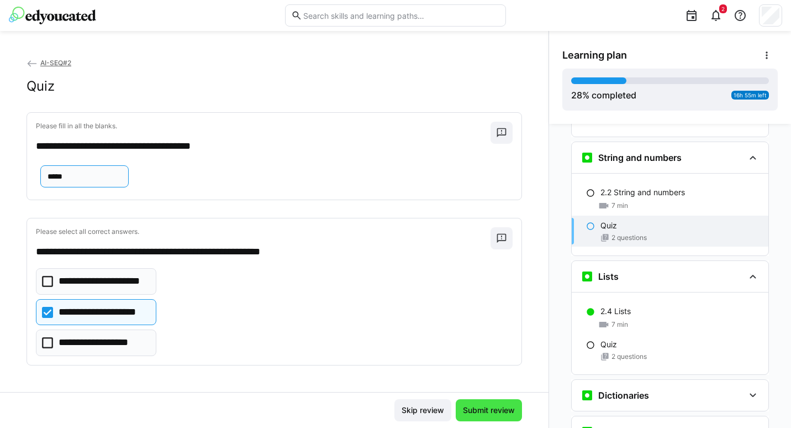
type input "*****"
click at [479, 402] on span "Submit review" at bounding box center [489, 410] width 66 height 22
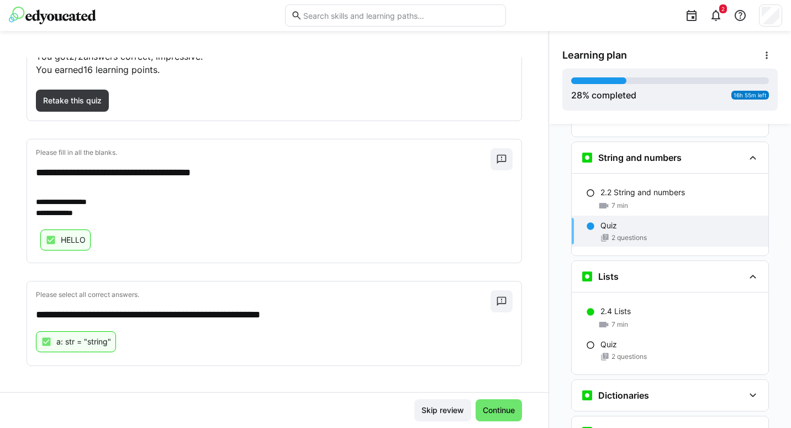
scroll to position [89, 0]
click at [504, 410] on span "Continue" at bounding box center [498, 409] width 35 height 11
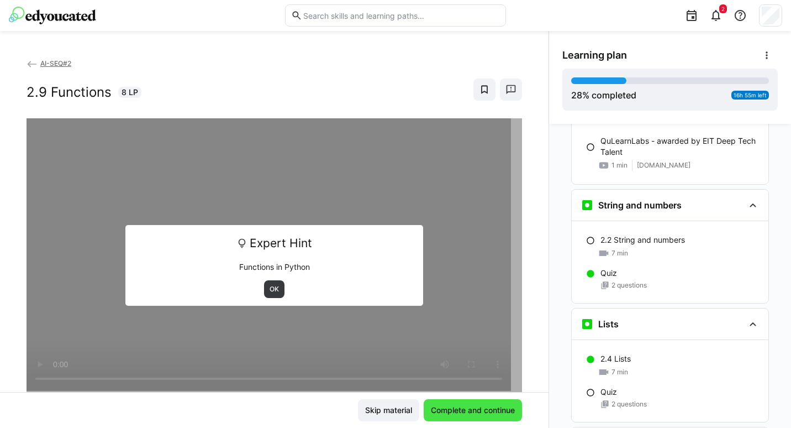
scroll to position [860, 0]
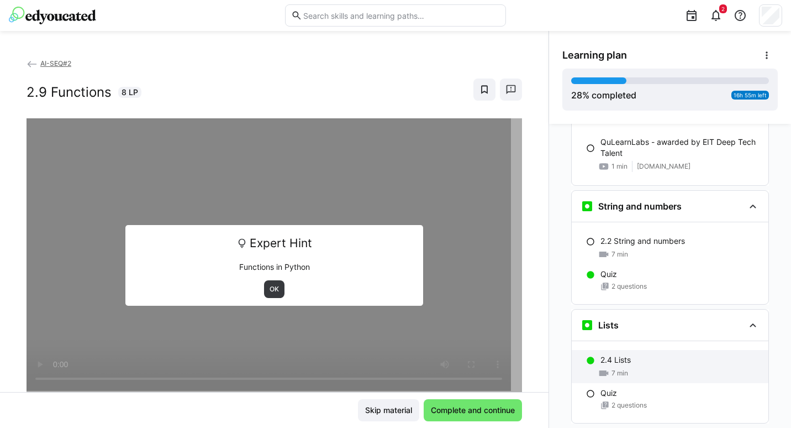
click at [604, 354] on p "2.4 Lists" at bounding box center [615, 359] width 30 height 11
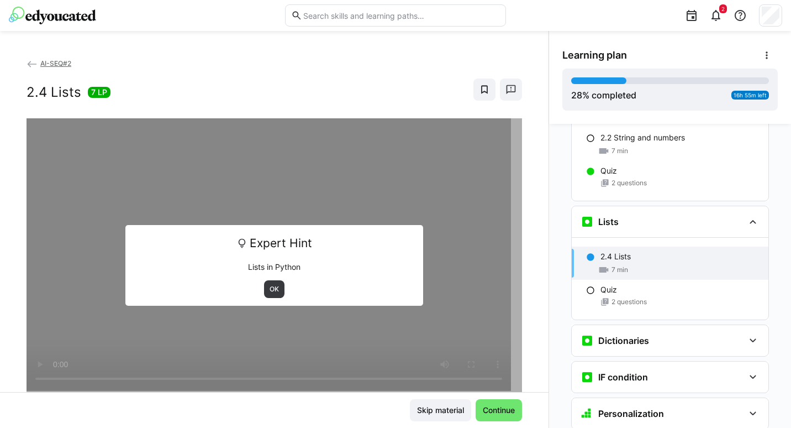
scroll to position [1027, 0]
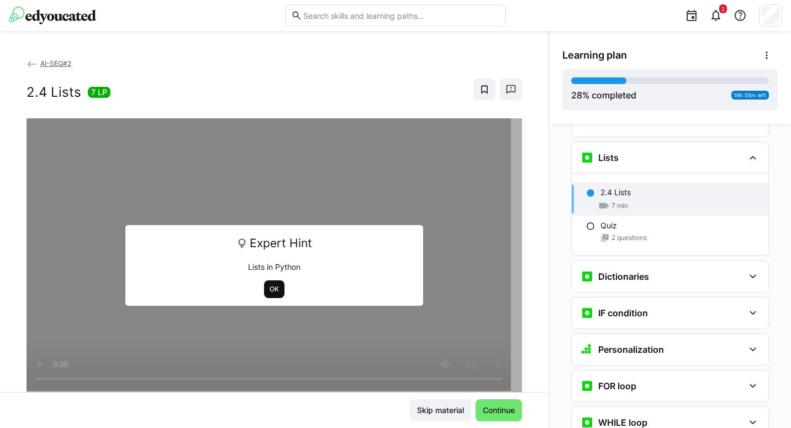
click at [268, 285] on span "OK" at bounding box center [274, 288] width 12 height 9
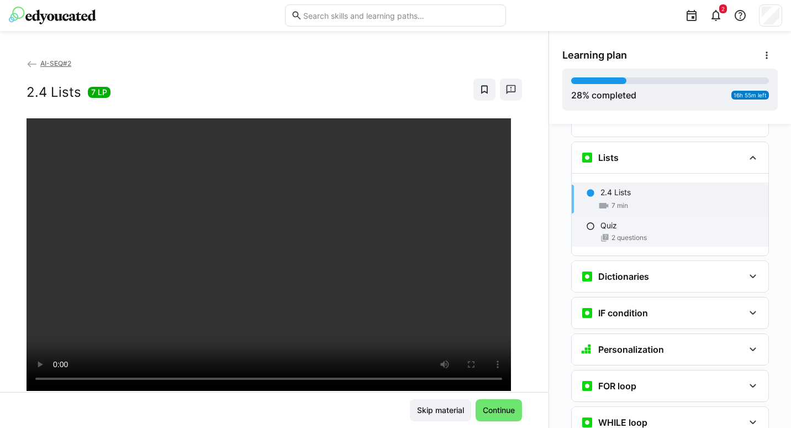
click at [608, 220] on p "Quiz" at bounding box center [608, 225] width 17 height 11
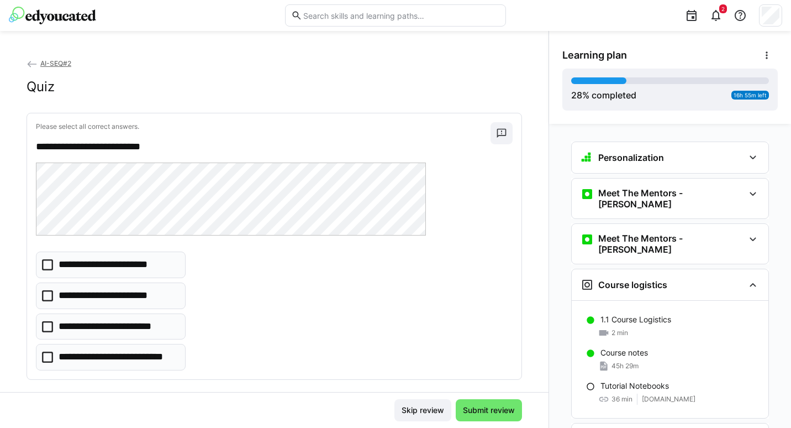
click at [48, 261] on icon at bounding box center [47, 264] width 11 height 11
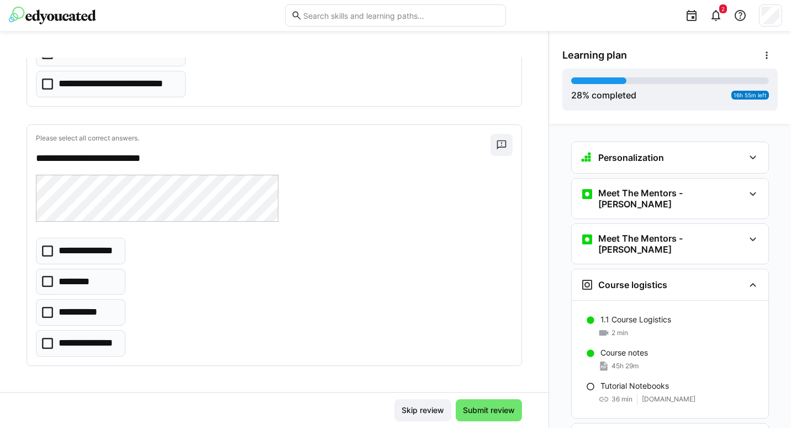
scroll to position [273, 0]
click at [48, 341] on icon at bounding box center [47, 342] width 11 height 11
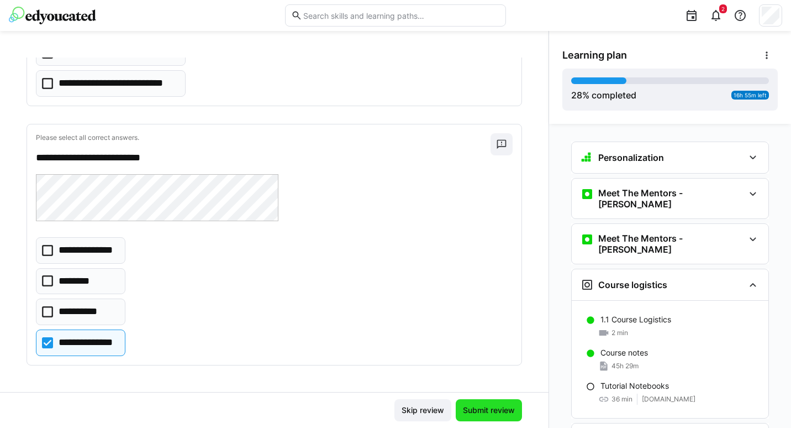
click at [489, 409] on span "Submit review" at bounding box center [488, 409] width 55 height 11
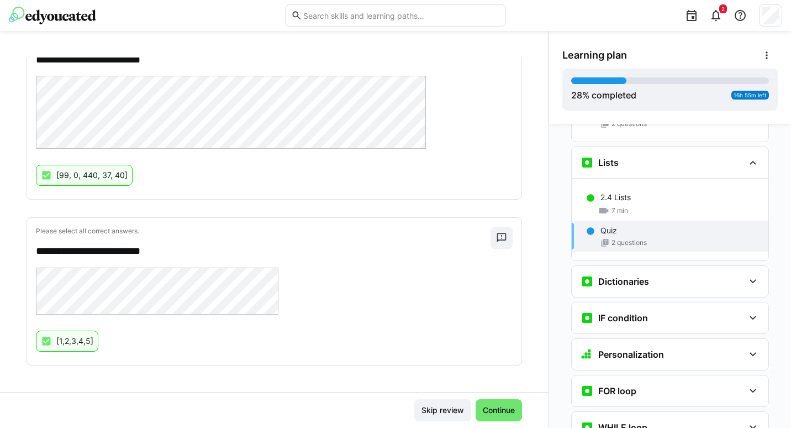
scroll to position [1024, 0]
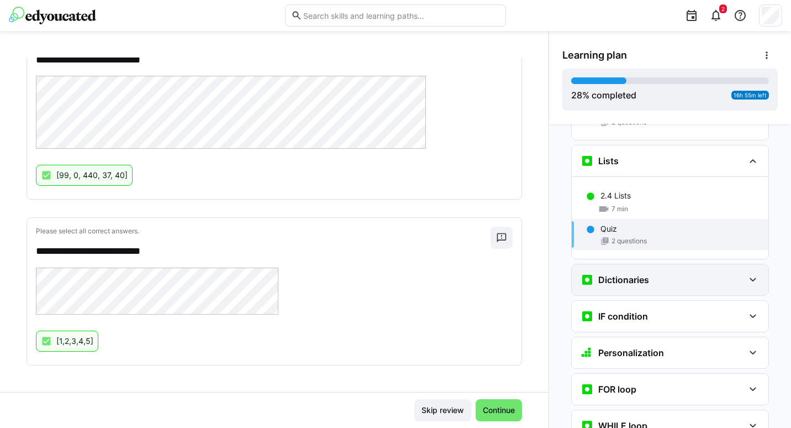
click at [700, 269] on div "Dictionaries" at bounding box center [670, 279] width 197 height 31
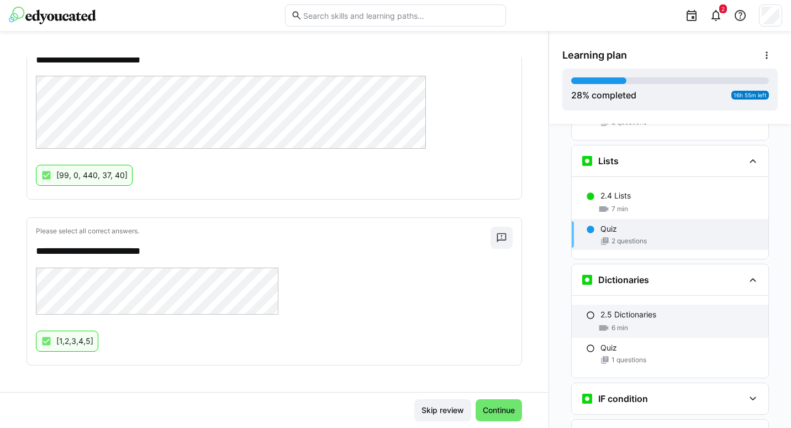
click at [615, 323] on span "6 min" at bounding box center [619, 327] width 17 height 9
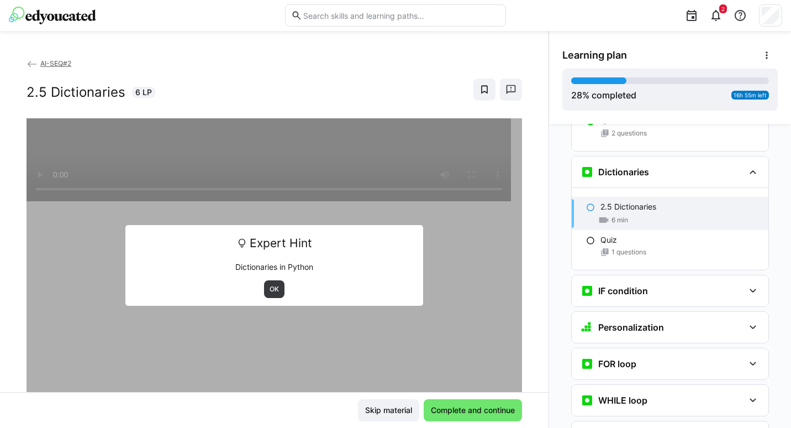
scroll to position [1146, 0]
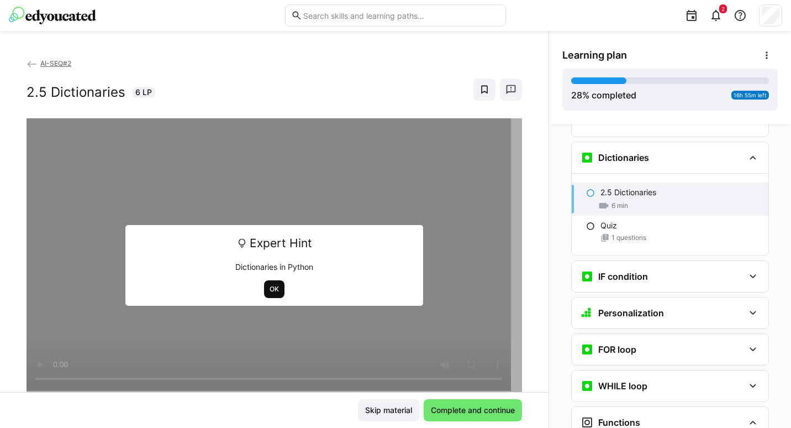
click at [267, 296] on span "OK" at bounding box center [274, 289] width 20 height 18
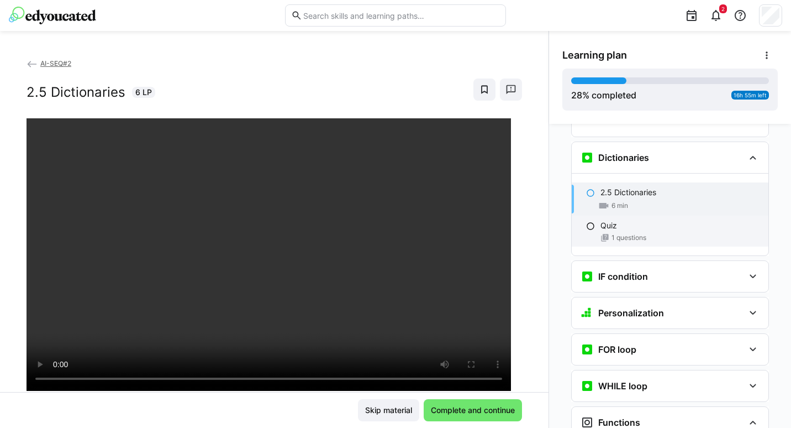
click at [616, 220] on div "Quiz" at bounding box center [679, 225] width 159 height 11
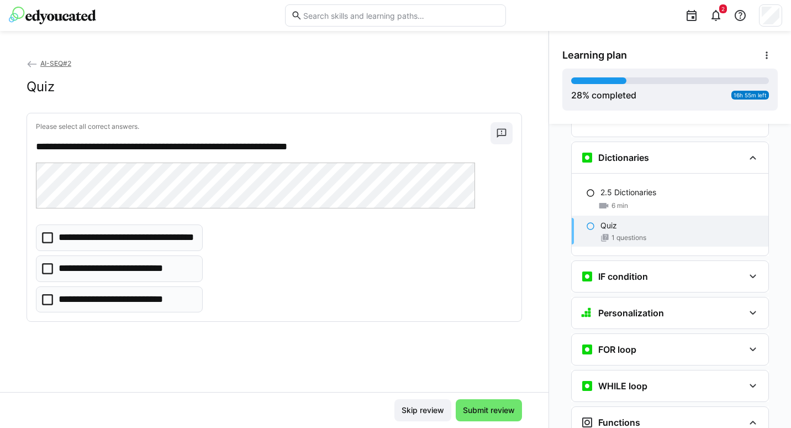
click at [44, 268] on icon at bounding box center [47, 268] width 11 height 11
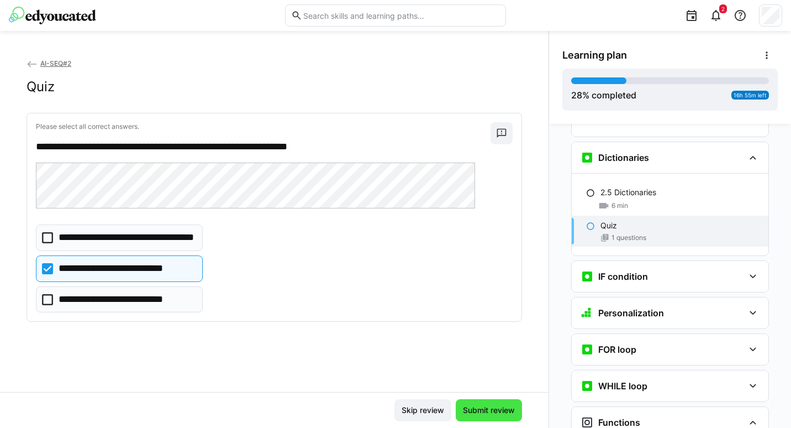
click at [489, 408] on span "Submit review" at bounding box center [488, 409] width 55 height 11
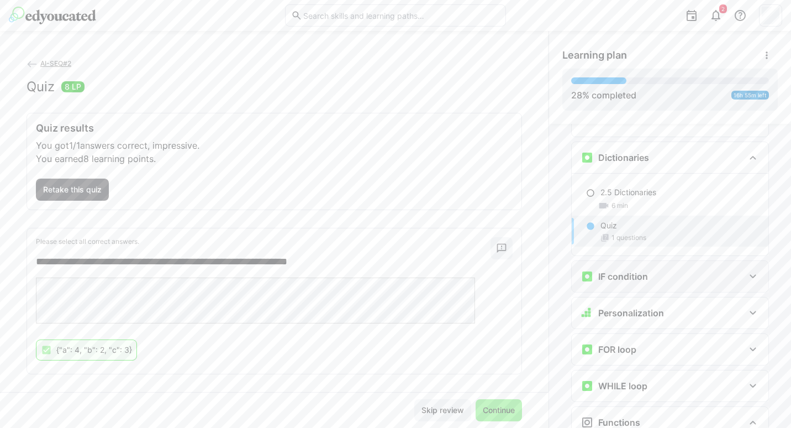
click at [705, 270] on div "IF condition" at bounding box center [662, 276] width 163 height 13
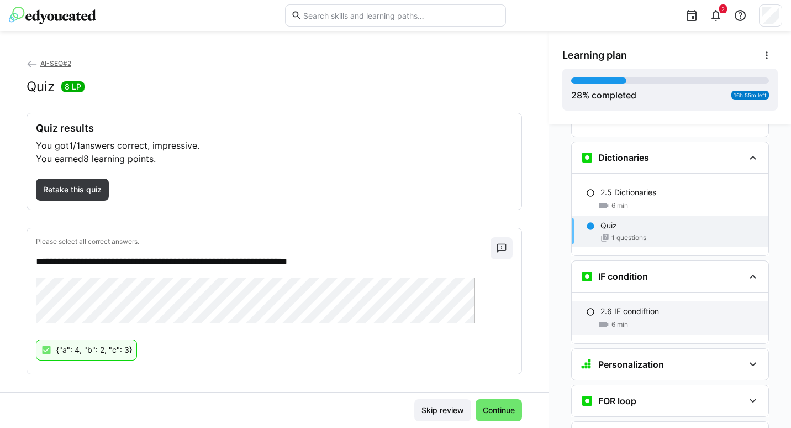
click at [631, 305] on p "2.6 IF condiftion" at bounding box center [629, 310] width 59 height 11
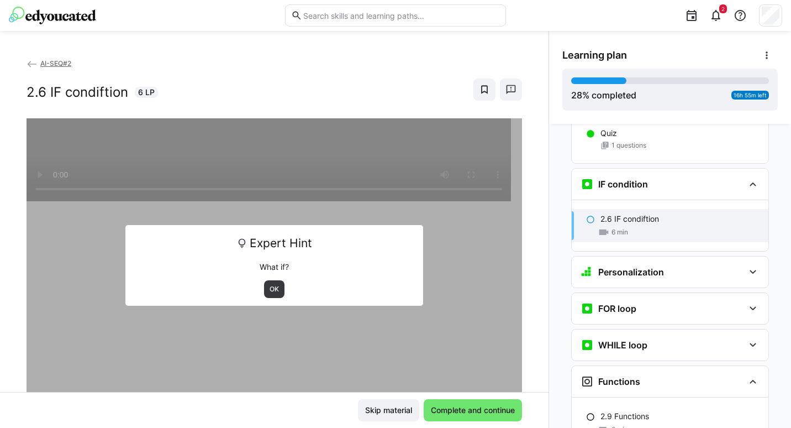
scroll to position [1265, 0]
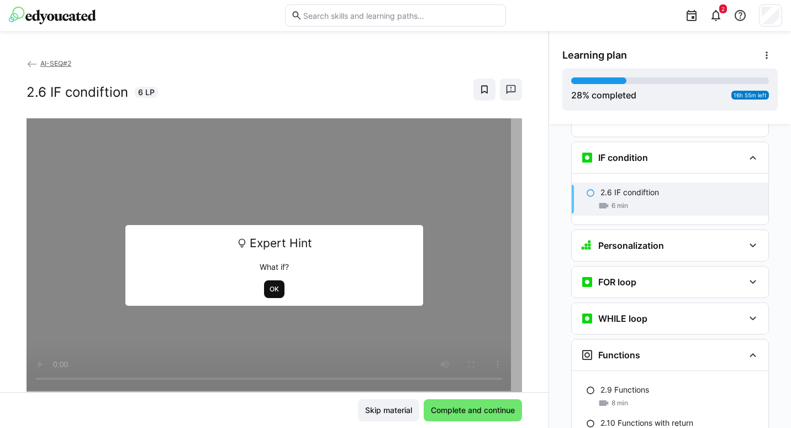
click at [276, 289] on span "OK" at bounding box center [274, 289] width 20 height 18
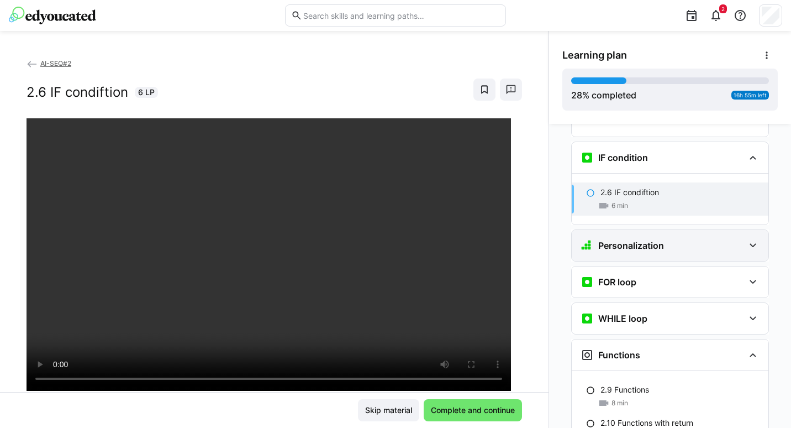
click at [746, 239] on eds-icon at bounding box center [752, 245] width 13 height 13
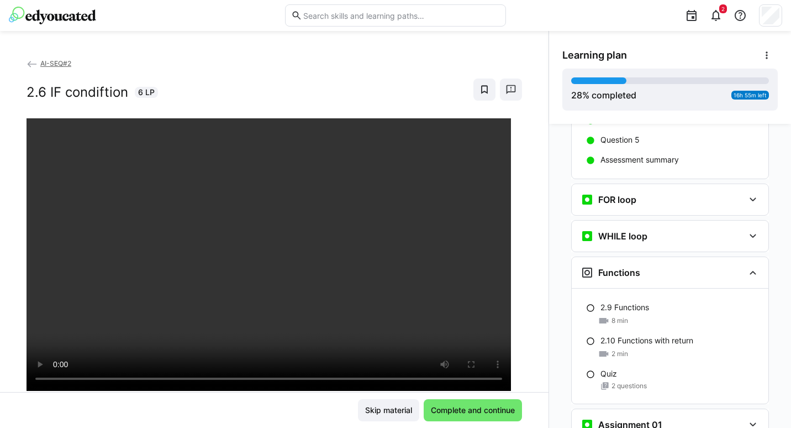
scroll to position [1486, 0]
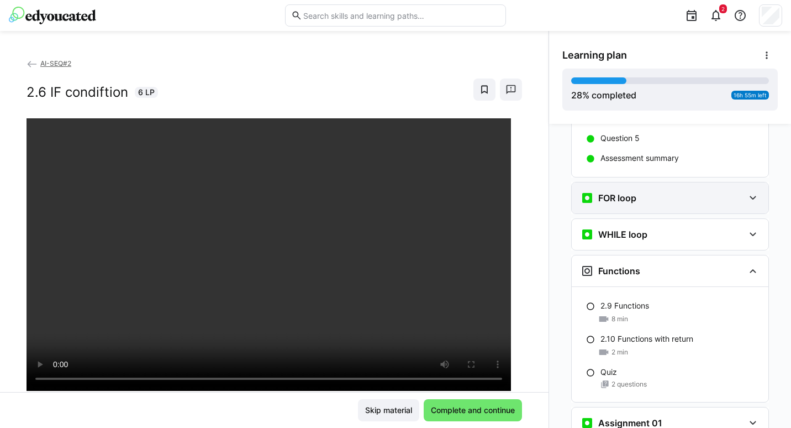
click at [747, 186] on div "FOR loop" at bounding box center [670, 197] width 197 height 31
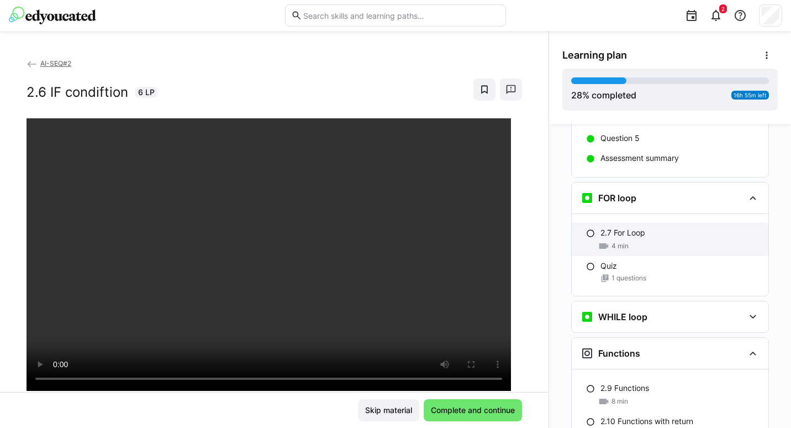
click at [600, 227] on p "2.7 For Loop" at bounding box center [622, 232] width 45 height 11
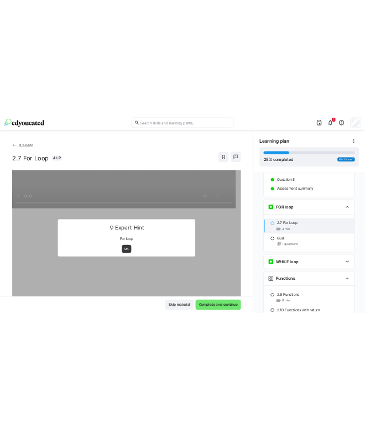
scroll to position [1527, 0]
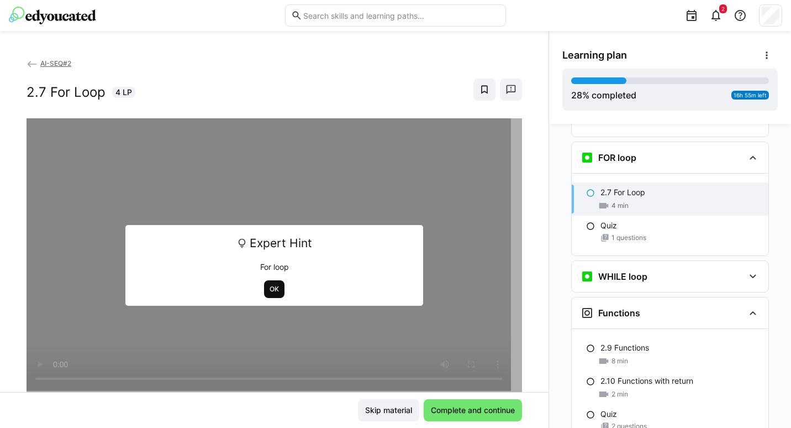
click at [268, 285] on span "OK" at bounding box center [274, 288] width 12 height 9
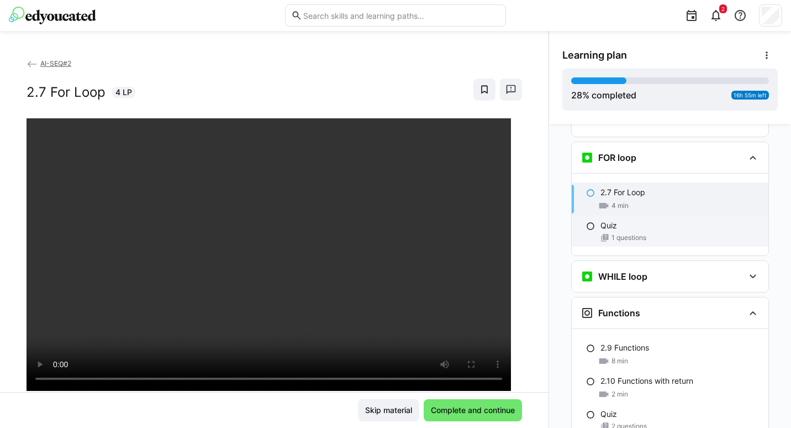
click at [605, 233] on div "1 questions" at bounding box center [679, 237] width 159 height 9
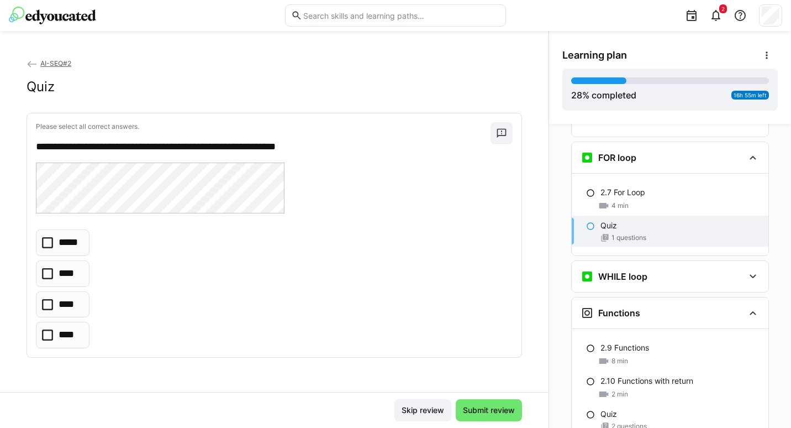
click at [100, 369] on div "**********" at bounding box center [274, 224] width 548 height 334
drag, startPoint x: 23, startPoint y: 100, endPoint x: 79, endPoint y: 151, distance: 75.8
click at [79, 151] on div "**********" at bounding box center [274, 224] width 548 height 334
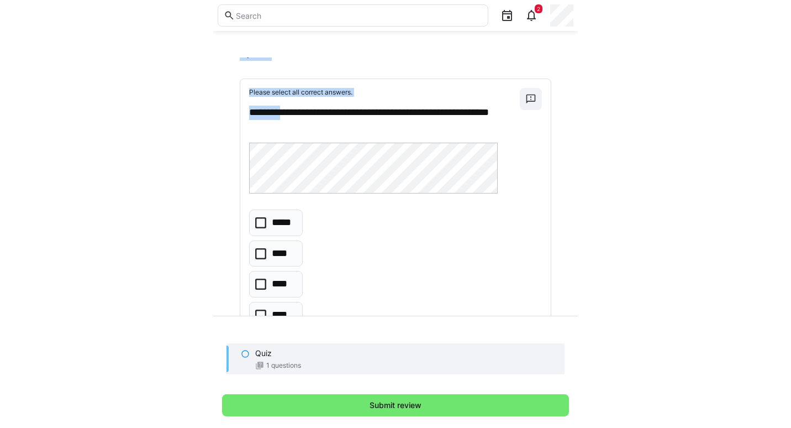
scroll to position [83, 0]
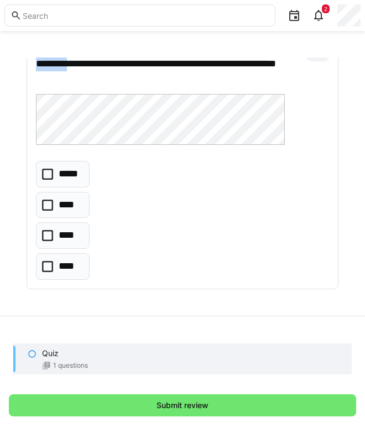
click at [50, 264] on icon at bounding box center [47, 266] width 11 height 11
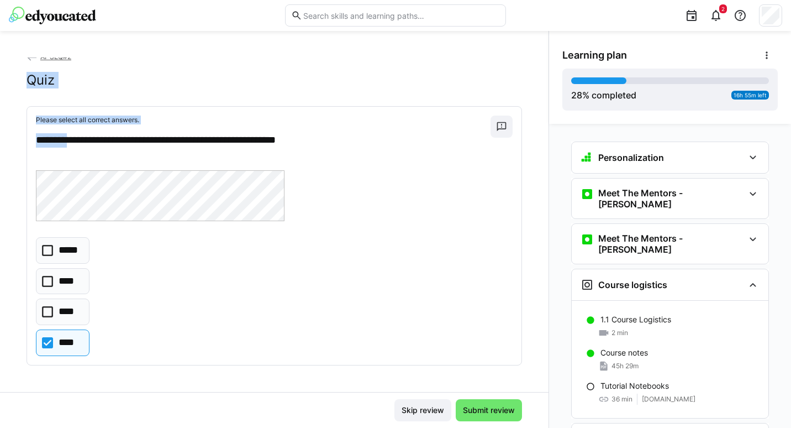
scroll to position [0, 0]
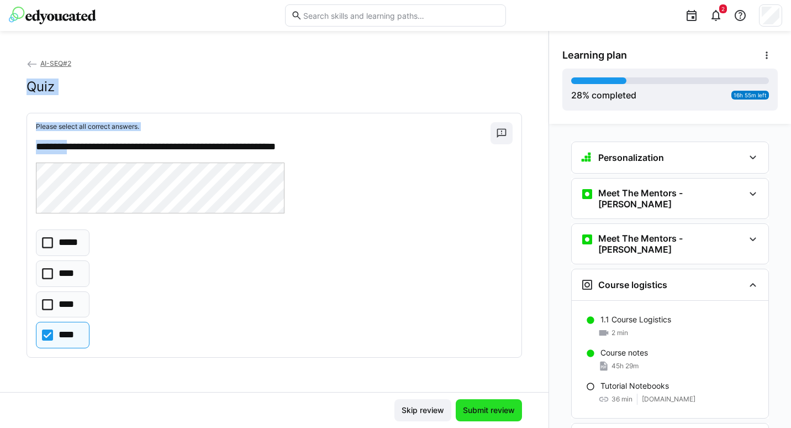
click at [486, 409] on span "Submit review" at bounding box center [488, 409] width 55 height 11
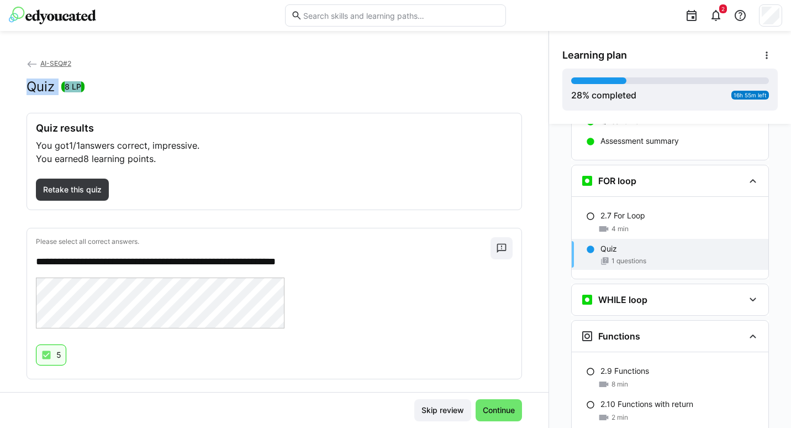
scroll to position [1503, 0]
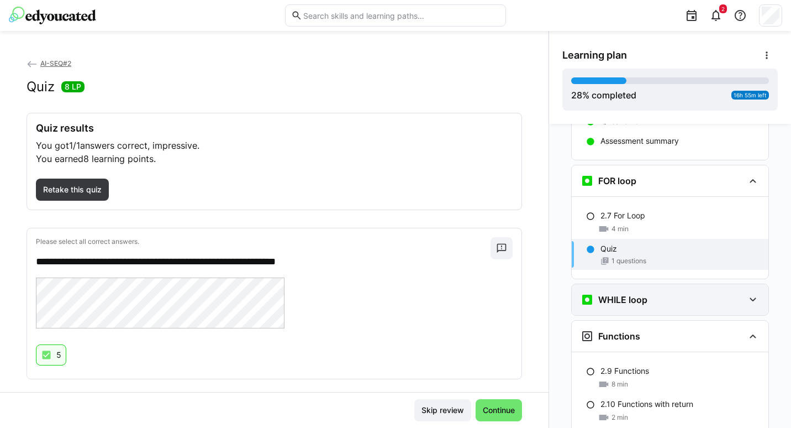
click at [621, 294] on h3 "WHILE loop" at bounding box center [622, 299] width 49 height 11
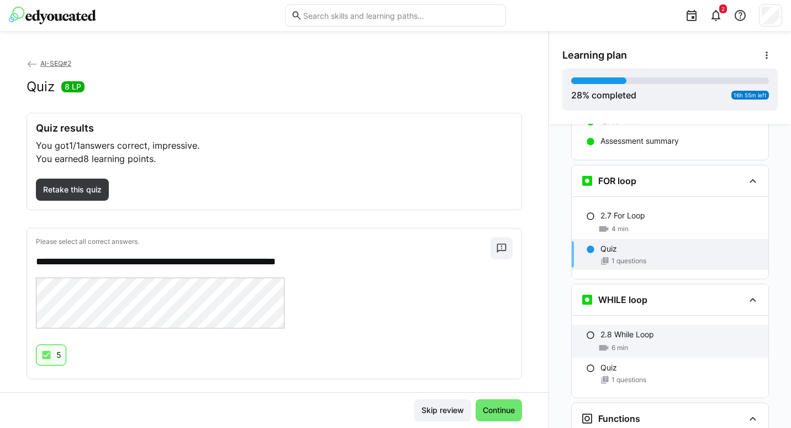
click at [610, 329] on p "2.8 While Loop" at bounding box center [627, 334] width 54 height 11
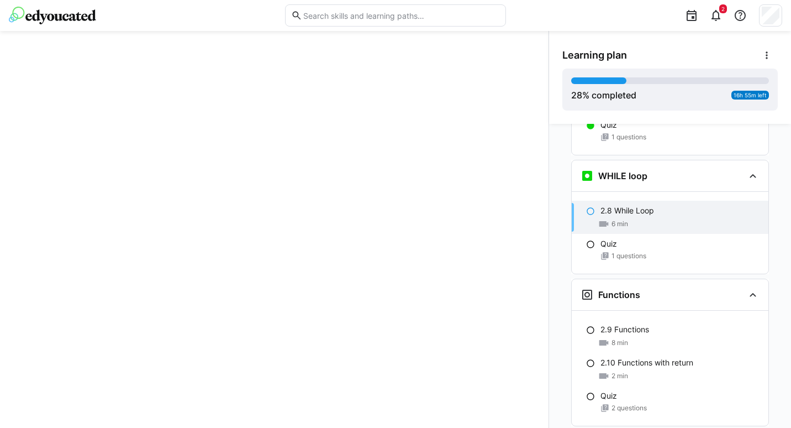
scroll to position [1645, 0]
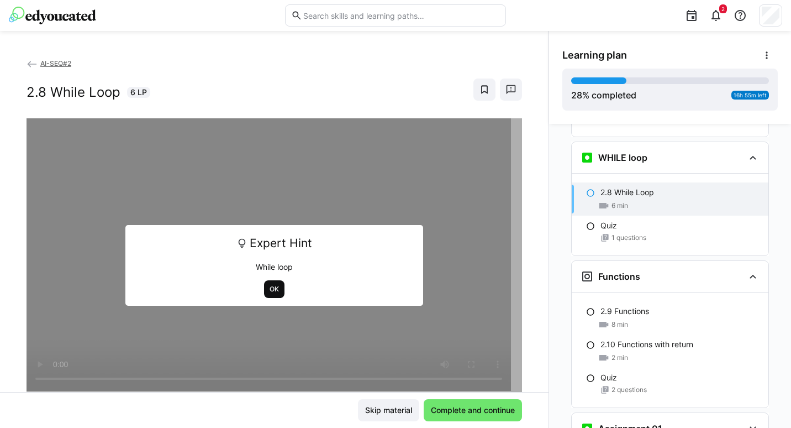
click at [272, 293] on span "OK" at bounding box center [274, 288] width 12 height 9
